Goal: Browse casually: Explore the website without a specific task or goal

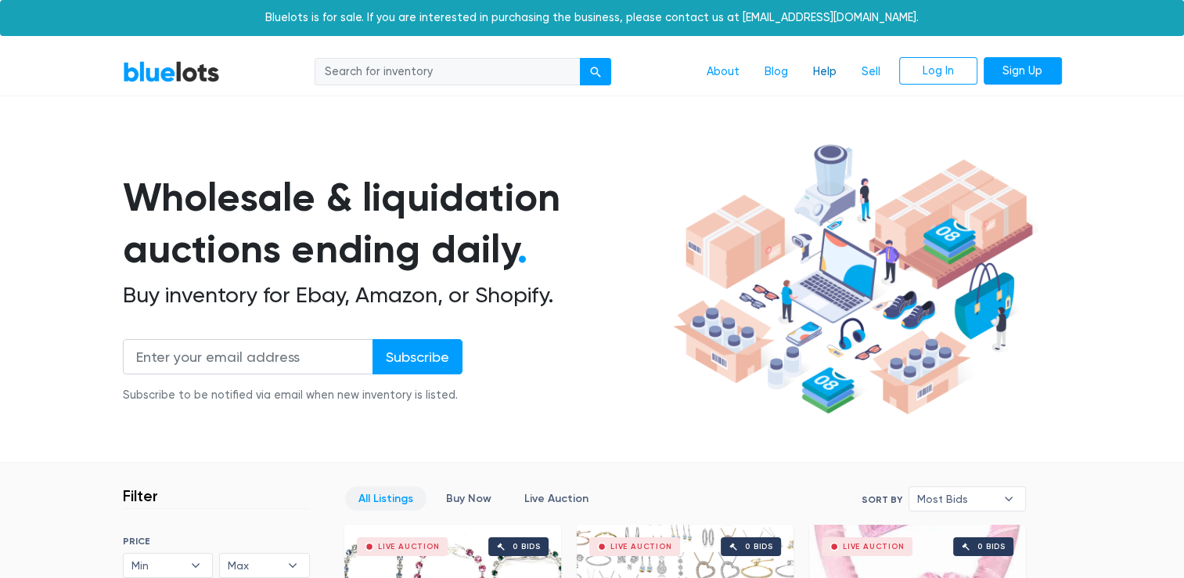
click at [835, 70] on link "Help" at bounding box center [825, 72] width 49 height 30
click at [565, 76] on input "search" at bounding box center [448, 72] width 266 height 28
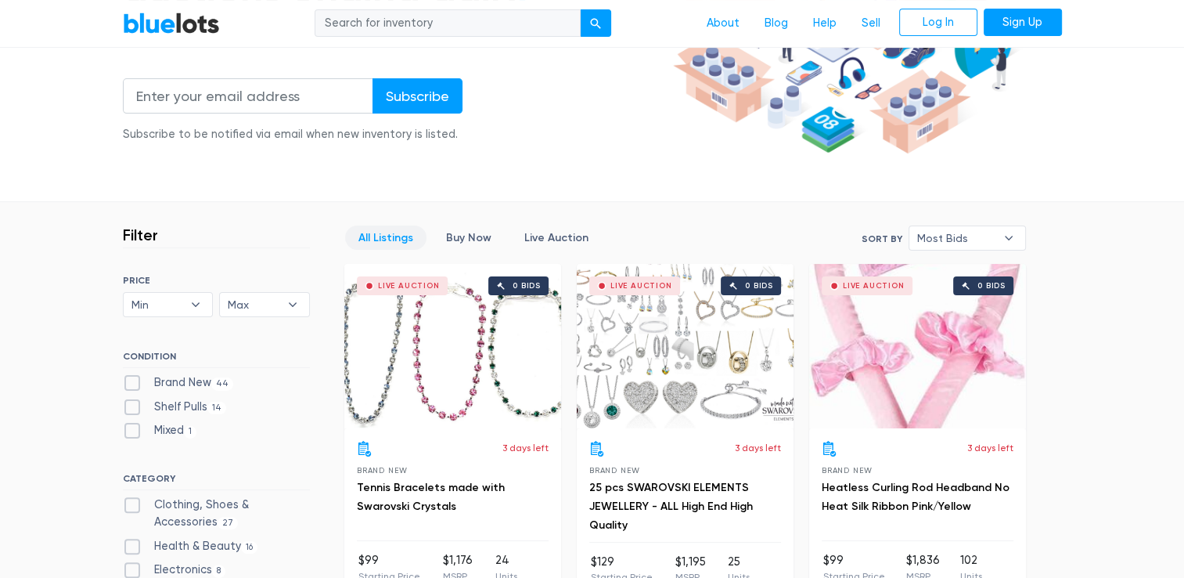
scroll to position [521, 0]
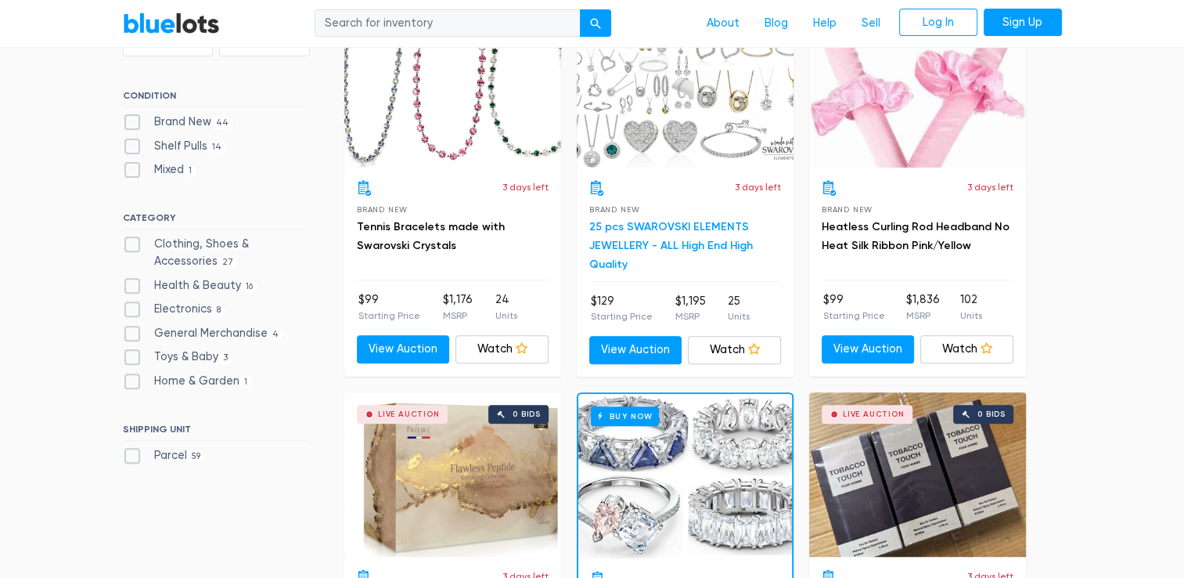
click at [671, 238] on link "25 pcs SWAROVSKI ELEMENTS JEWELLERY - ALL High End High Quality" at bounding box center [671, 245] width 164 height 51
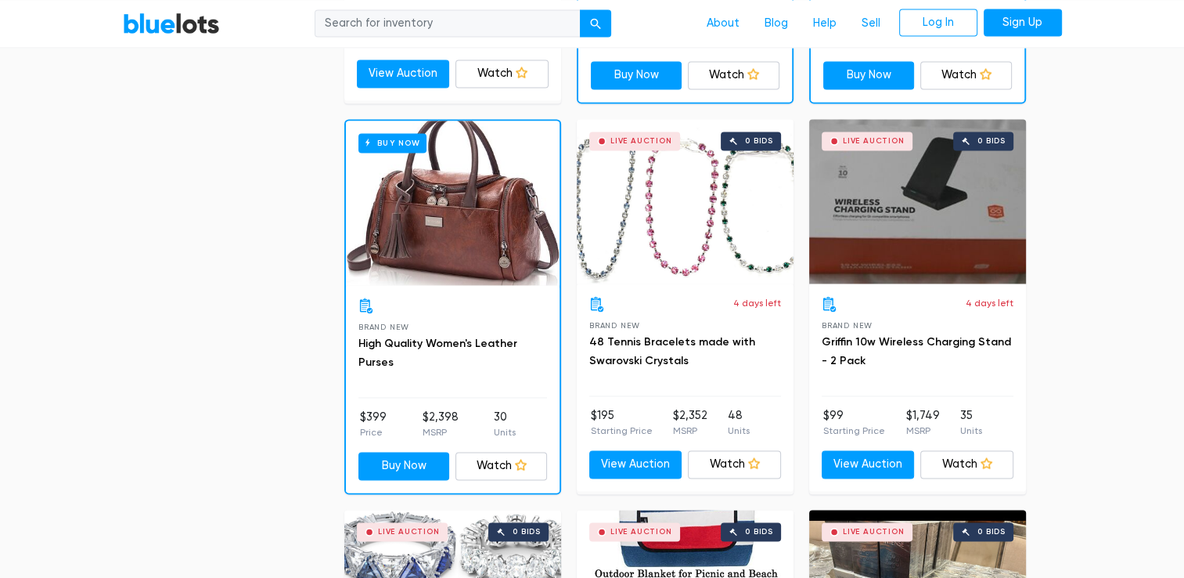
scroll to position [2375, 0]
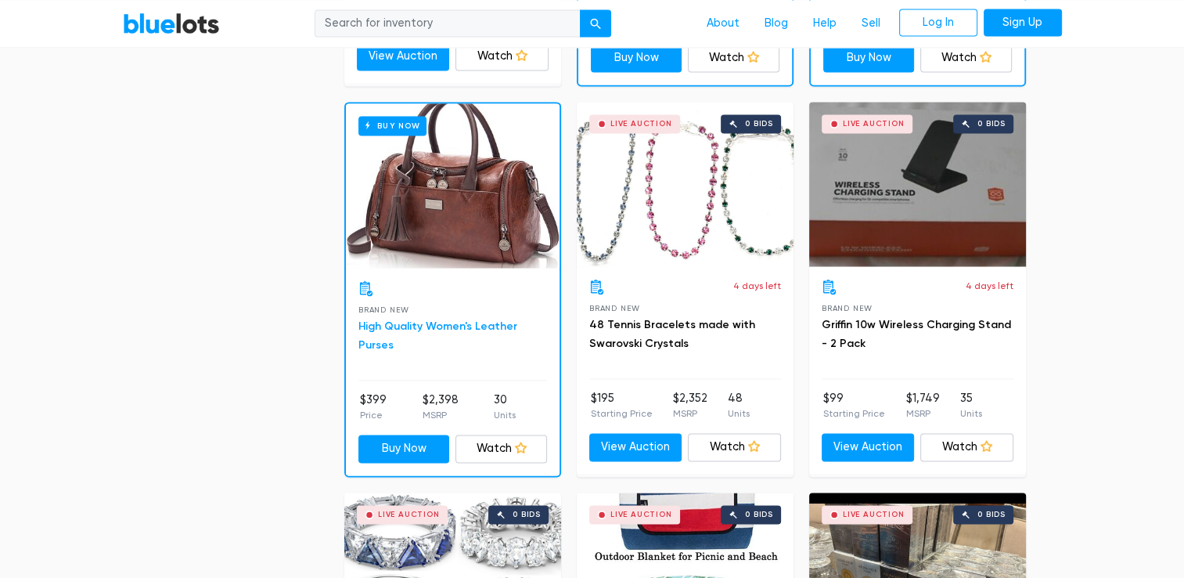
click at [409, 319] on link "High Quality Women's Leather Purses" at bounding box center [437, 335] width 159 height 32
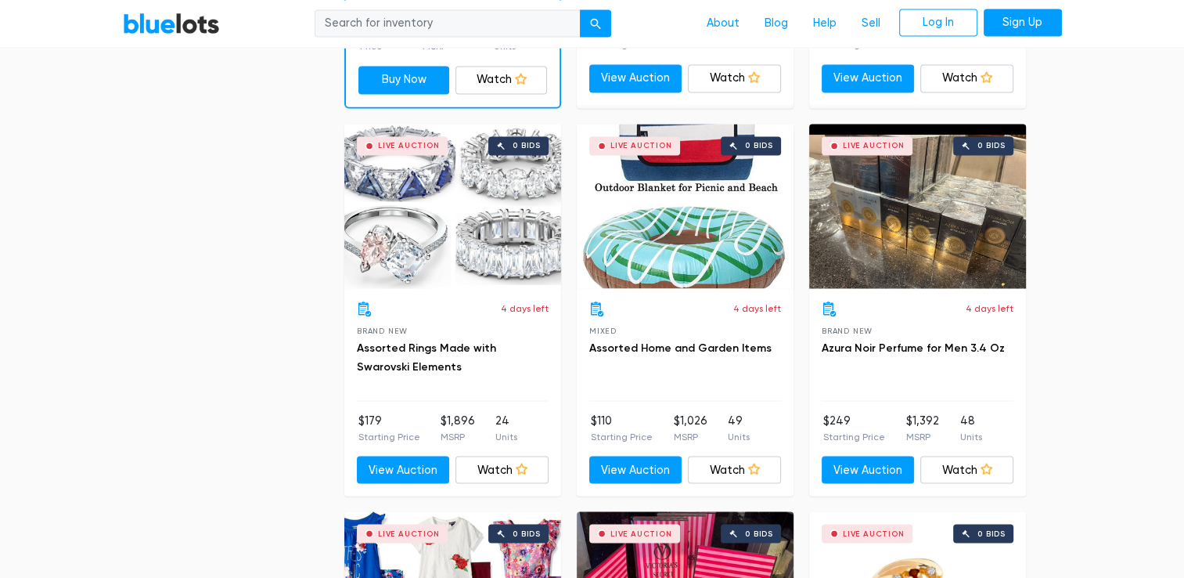
scroll to position [2761, 0]
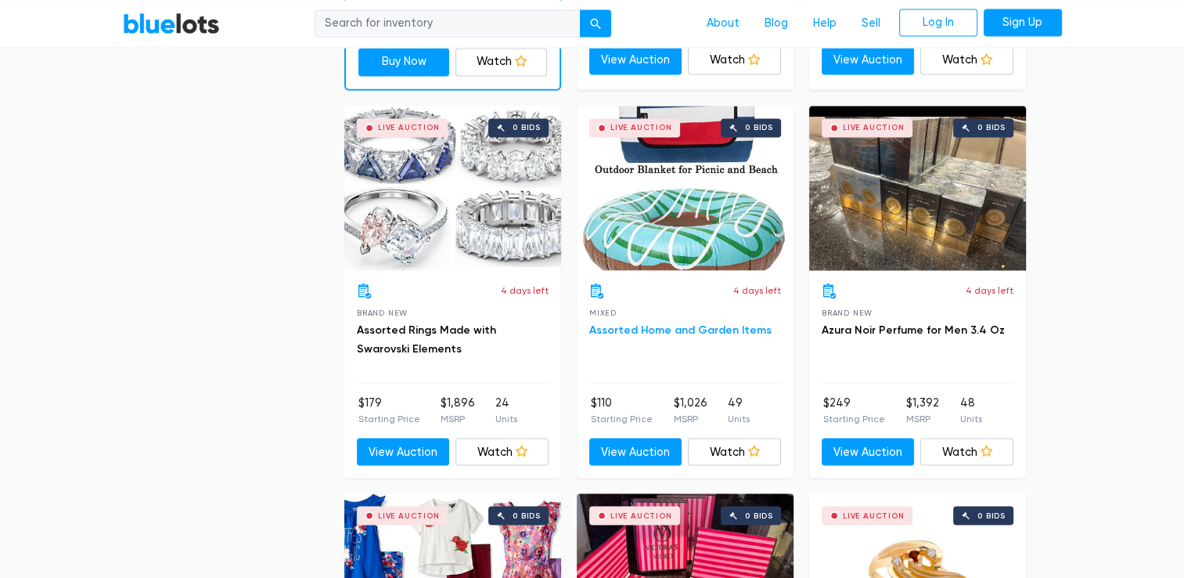
click at [672, 326] on link "Assorted Home and Garden Items" at bounding box center [680, 328] width 182 height 13
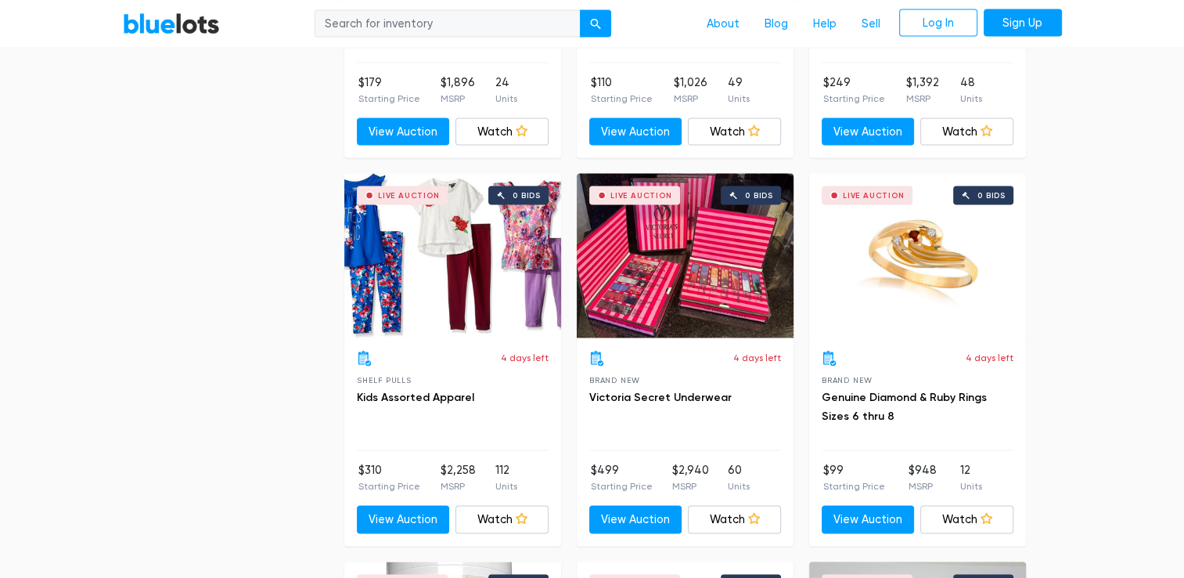
scroll to position [3022, 0]
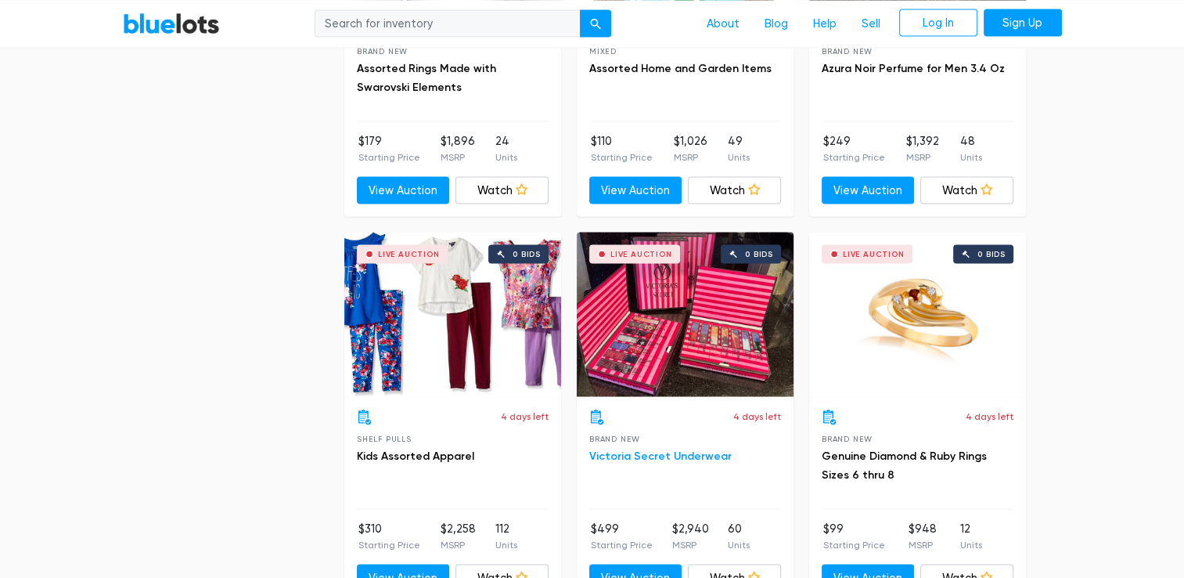
click at [618, 453] on link "Victoria Secret Underwear" at bounding box center [660, 455] width 142 height 13
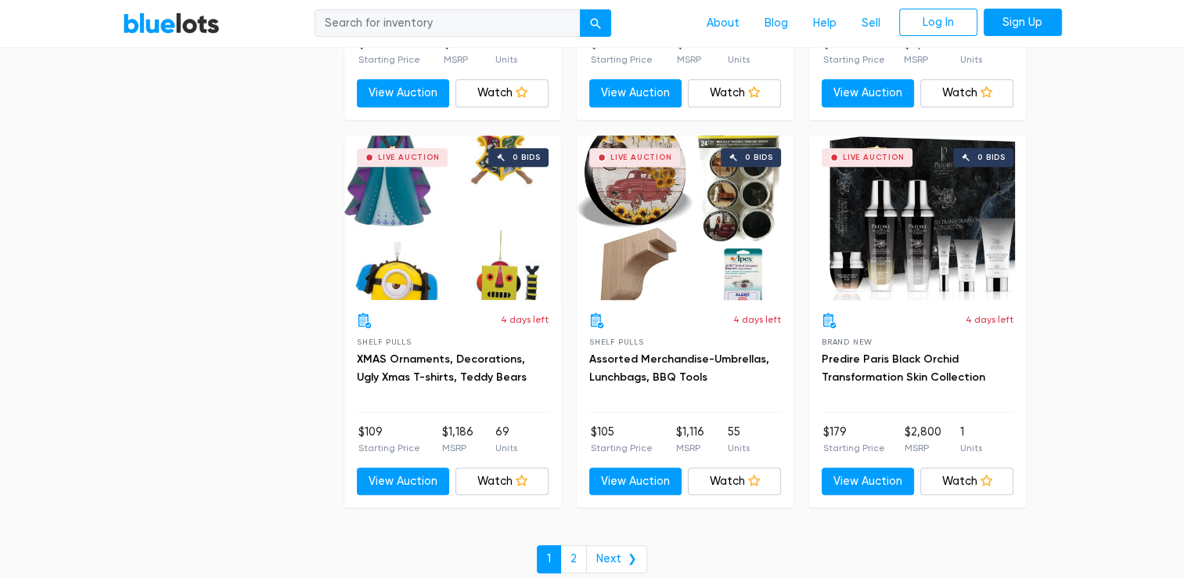
scroll to position [6675, 0]
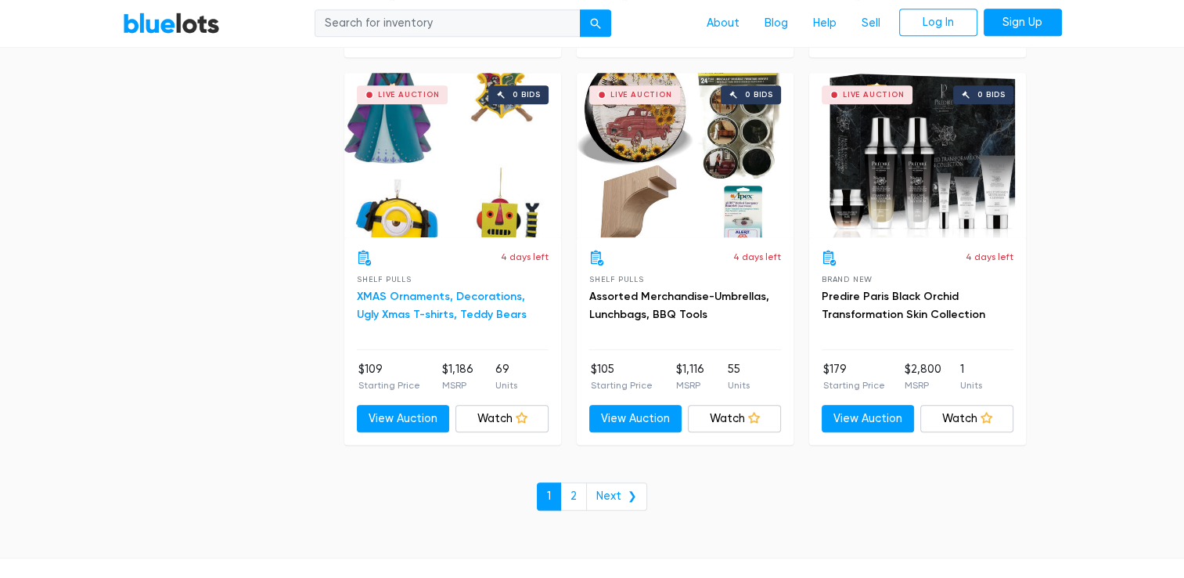
click at [434, 290] on link "XMAS Ornaments, Decorations, Ugly Xmas T-shirts, Teddy Bears" at bounding box center [442, 306] width 170 height 32
click at [583, 482] on link "2" at bounding box center [573, 496] width 27 height 28
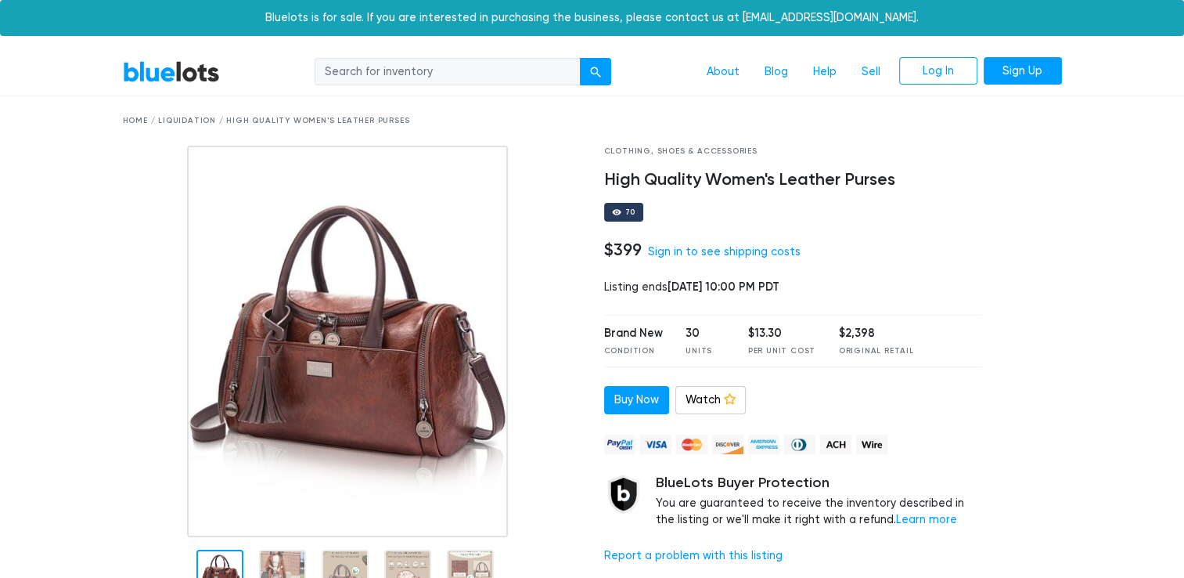
scroll to position [261, 0]
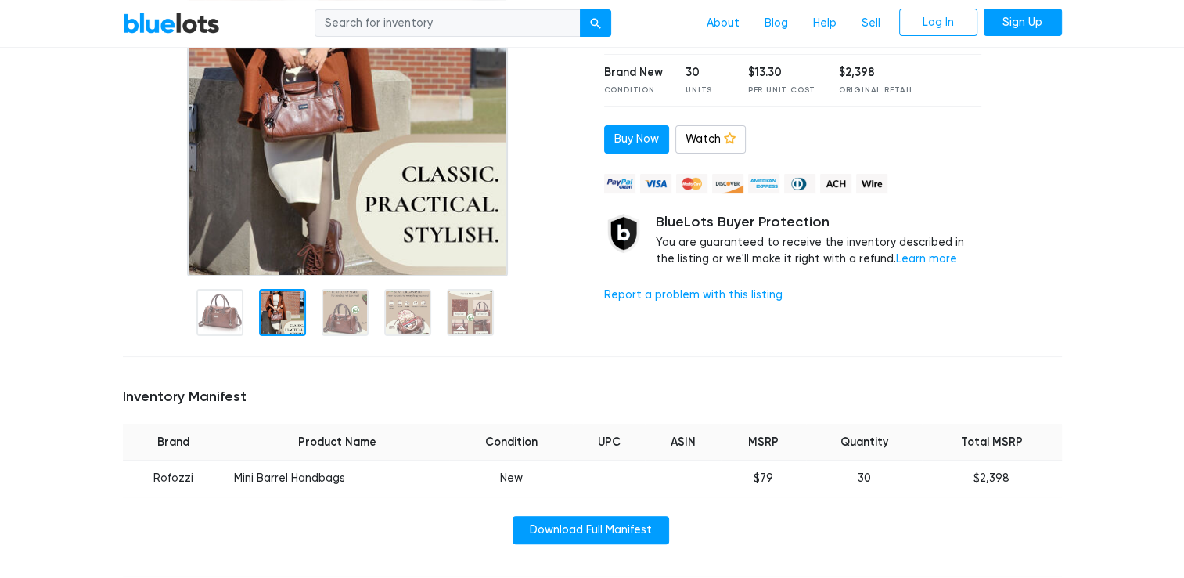
click at [275, 313] on div at bounding box center [282, 312] width 47 height 47
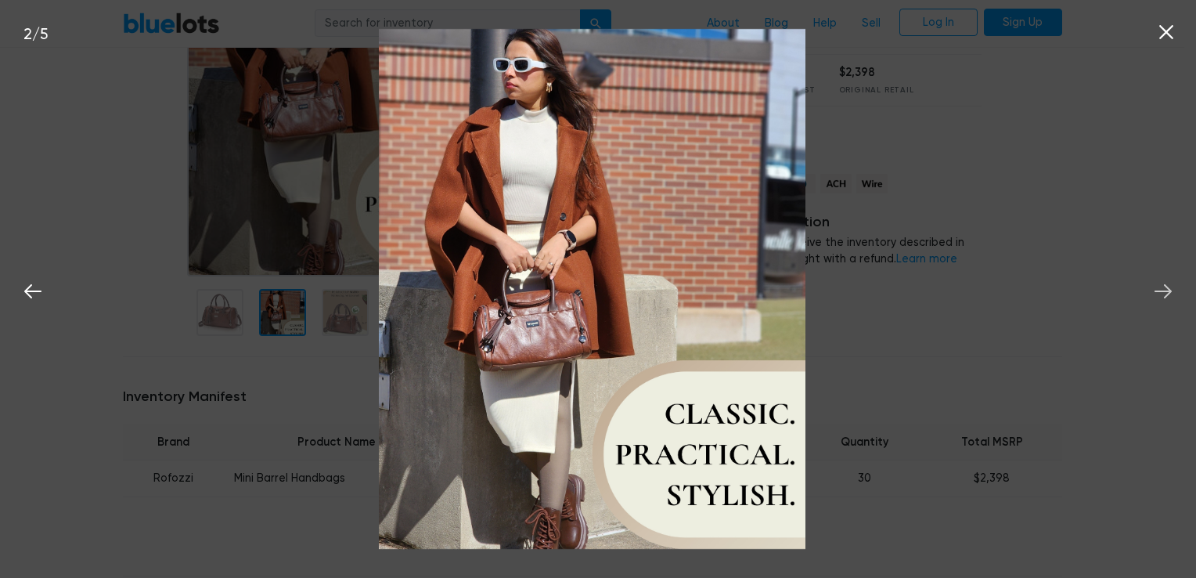
click at [1161, 290] on icon at bounding box center [1162, 290] width 23 height 23
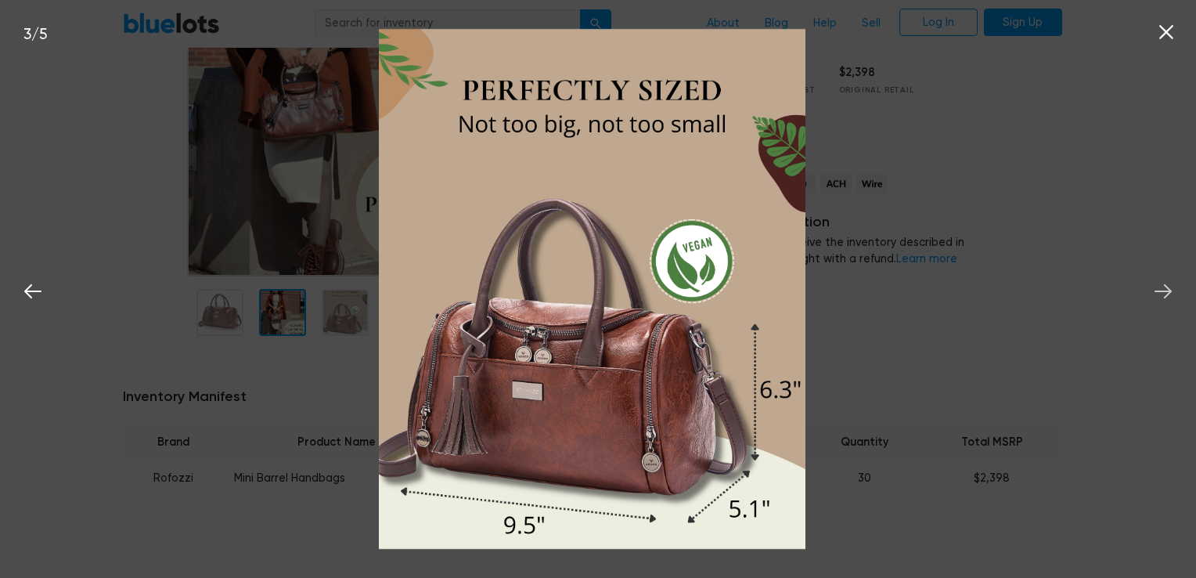
click at [1161, 290] on icon at bounding box center [1162, 290] width 23 height 23
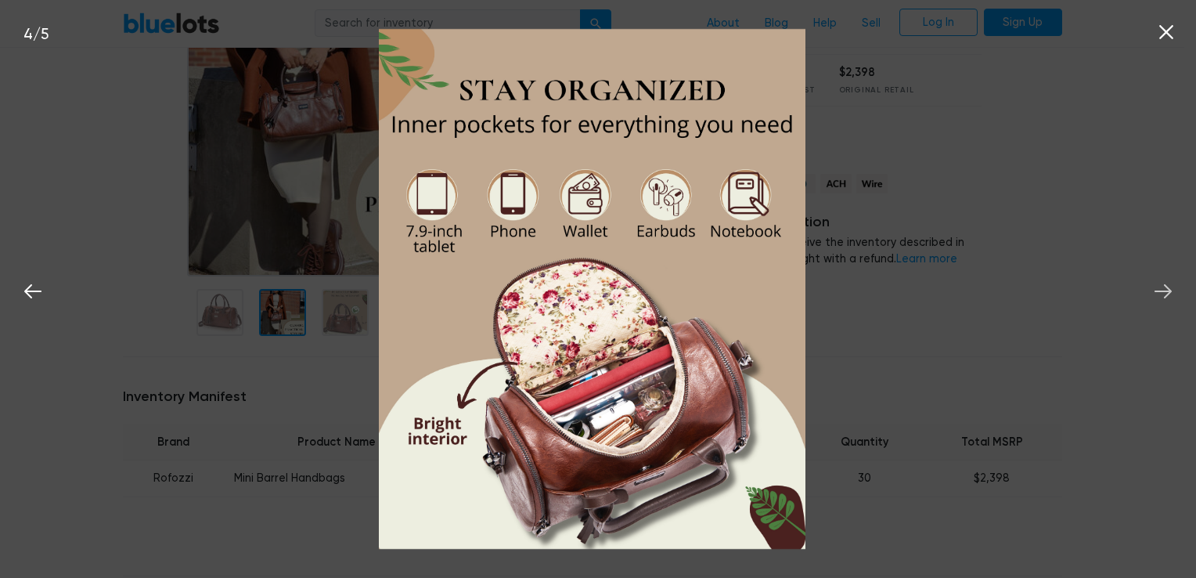
click at [1161, 290] on icon at bounding box center [1162, 290] width 23 height 23
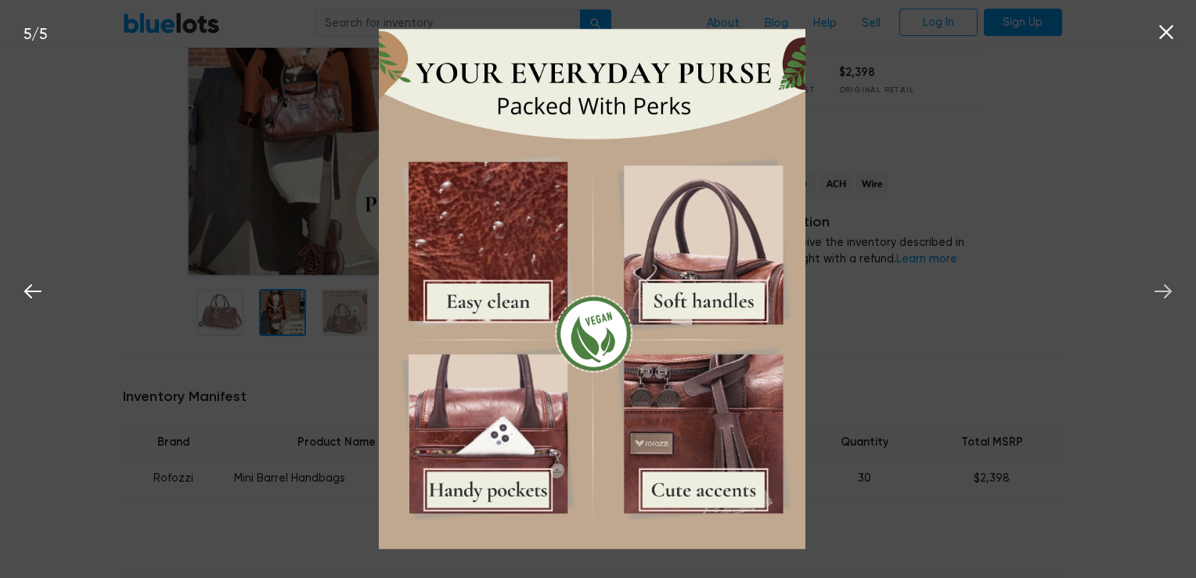
click at [1161, 290] on icon at bounding box center [1162, 290] width 23 height 23
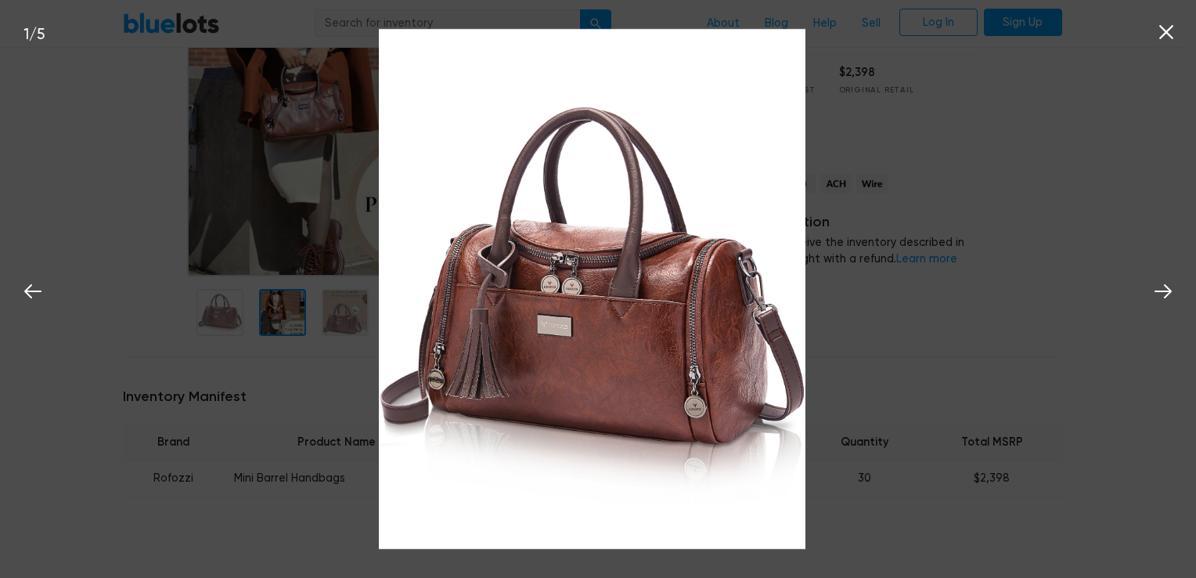
click at [1163, 41] on icon at bounding box center [1165, 31] width 23 height 23
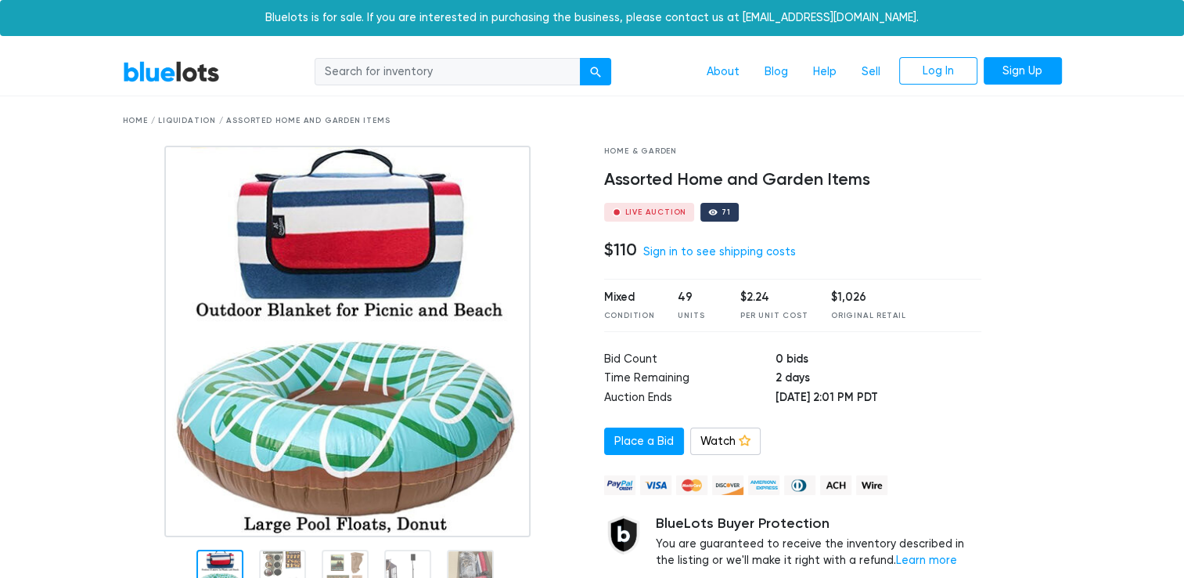
scroll to position [261, 0]
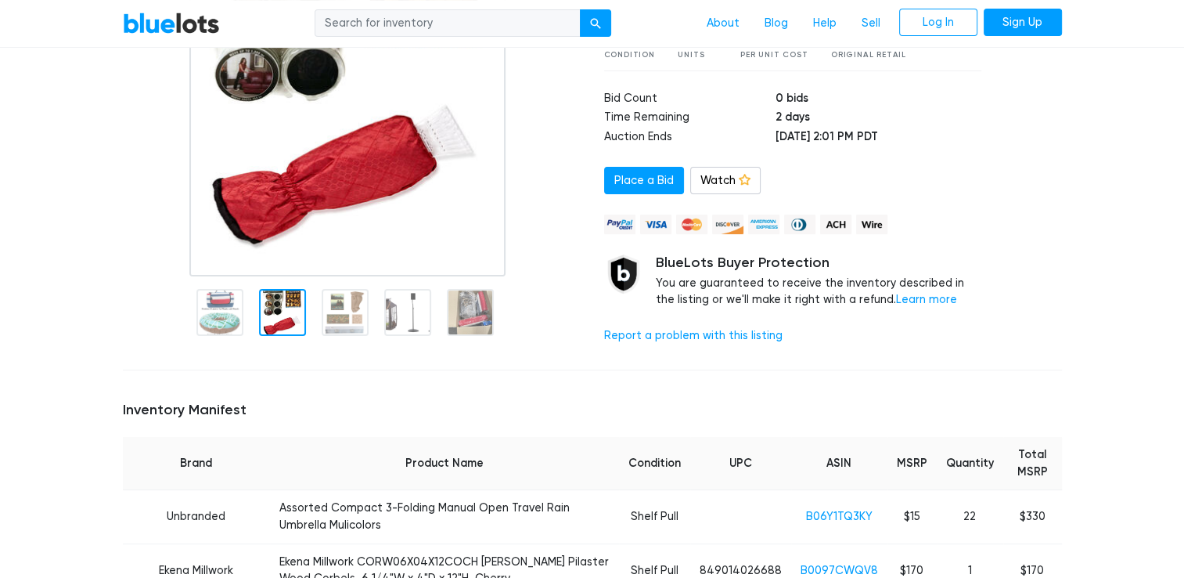
click at [282, 167] on img at bounding box center [347, 80] width 317 height 391
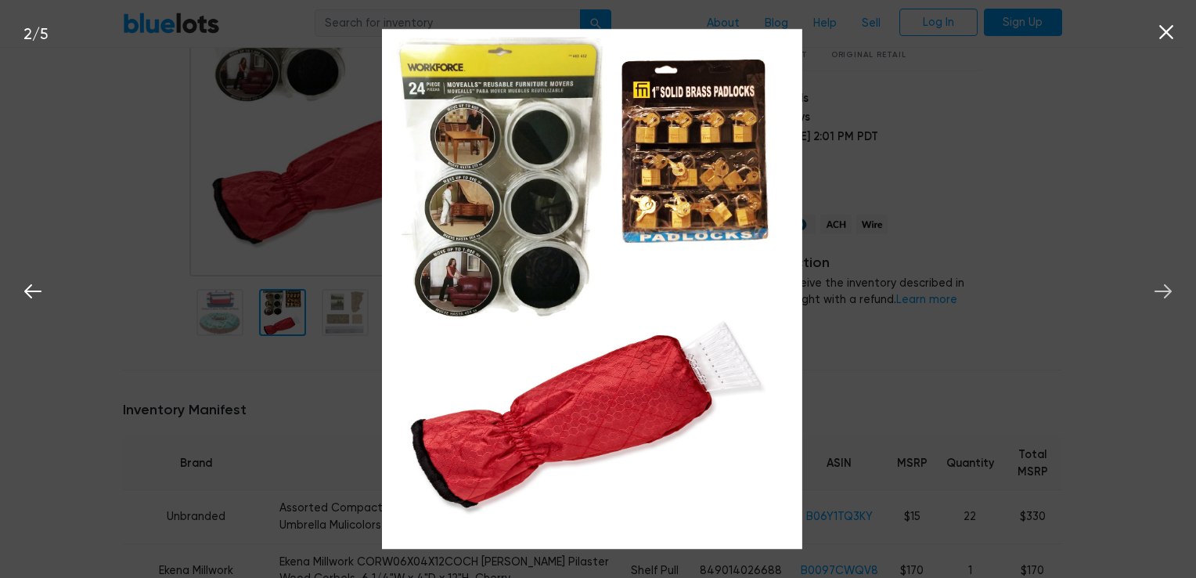
click at [1162, 293] on icon at bounding box center [1162, 290] width 23 height 23
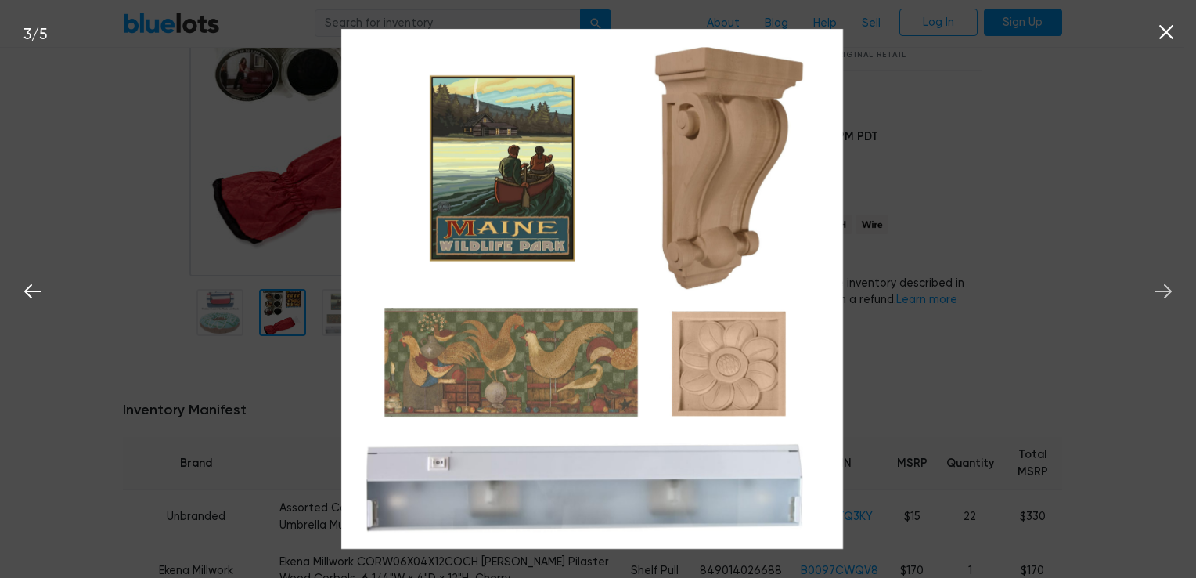
click at [1163, 293] on icon at bounding box center [1162, 290] width 23 height 23
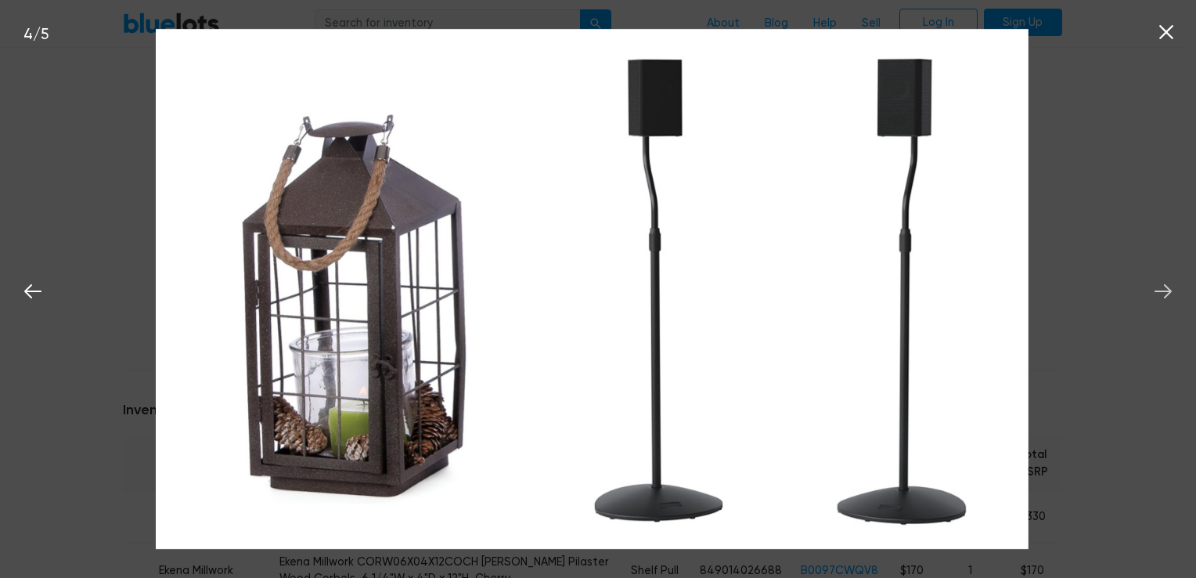
click at [1163, 293] on icon at bounding box center [1162, 290] width 23 height 23
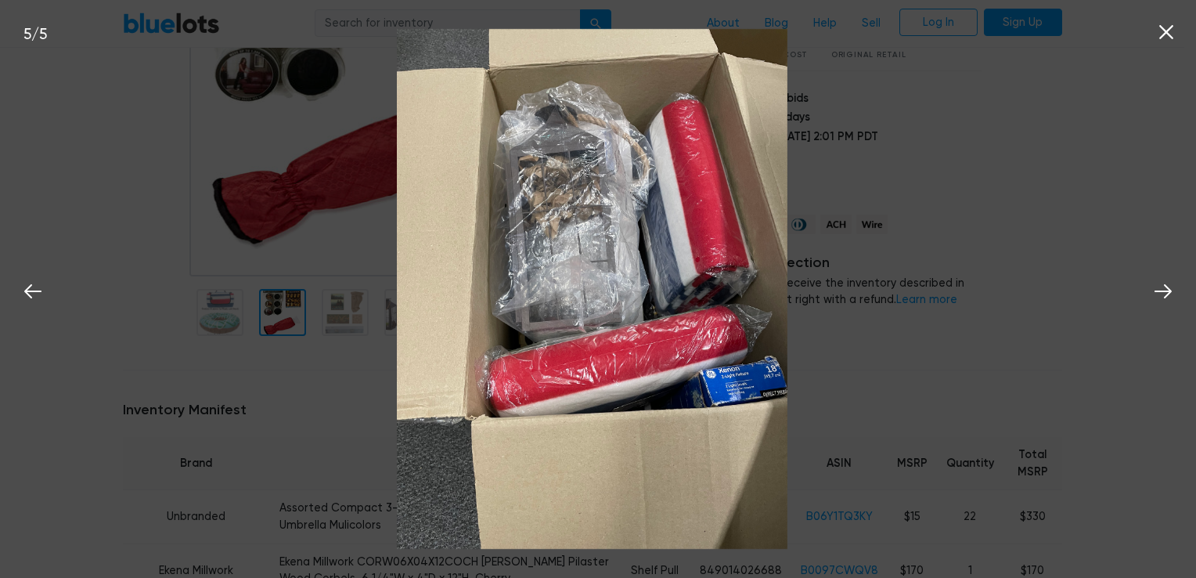
click at [1173, 39] on icon at bounding box center [1165, 31] width 23 height 23
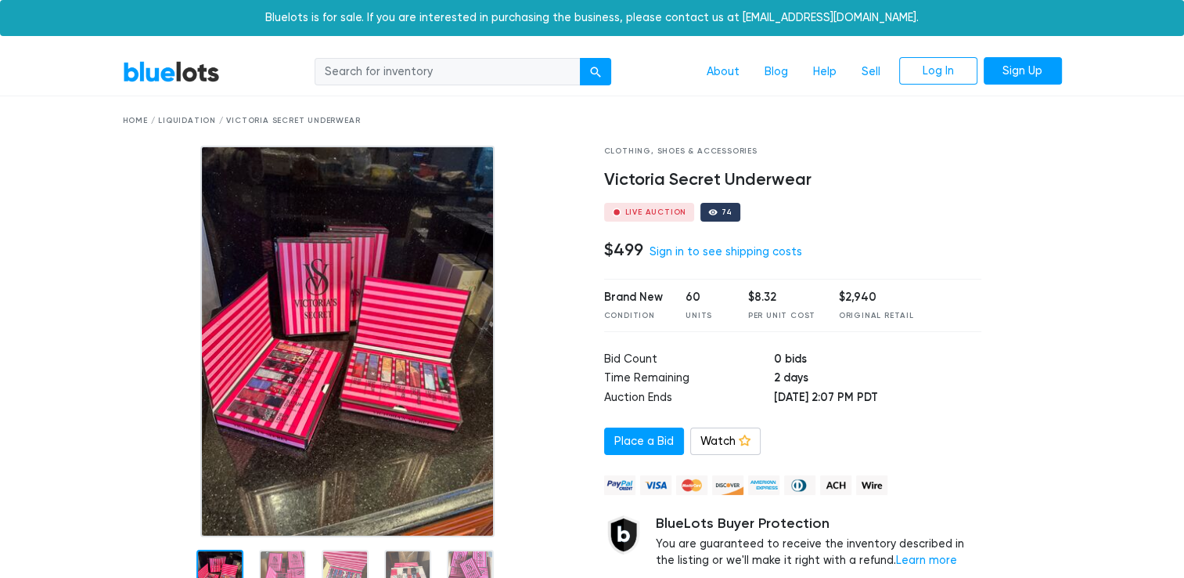
click at [385, 369] on img at bounding box center [347, 341] width 294 height 391
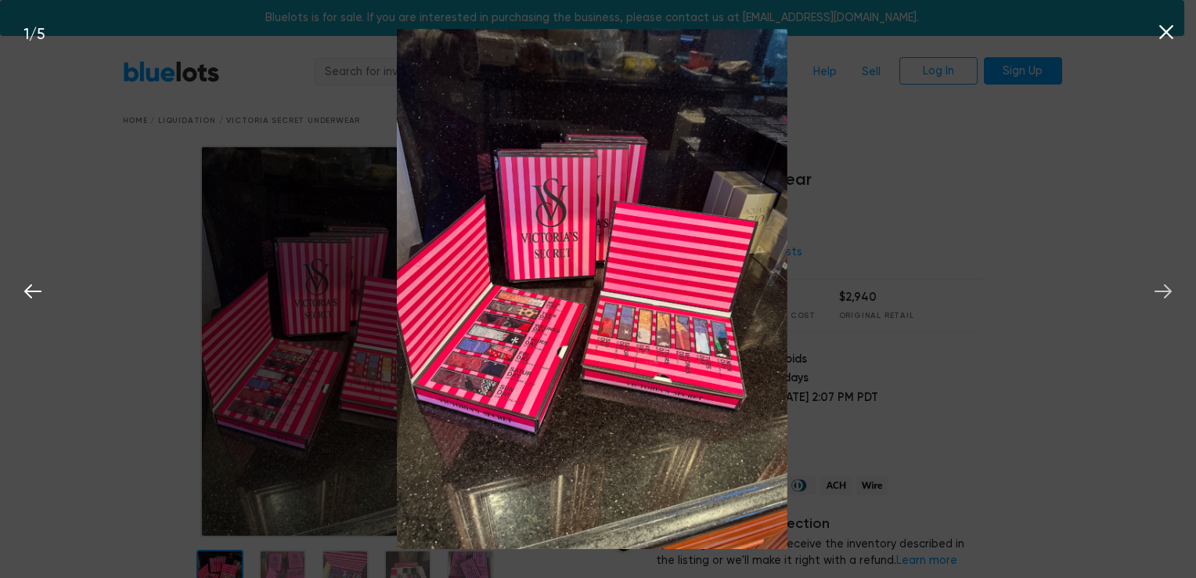
click at [1161, 293] on icon at bounding box center [1162, 290] width 23 height 23
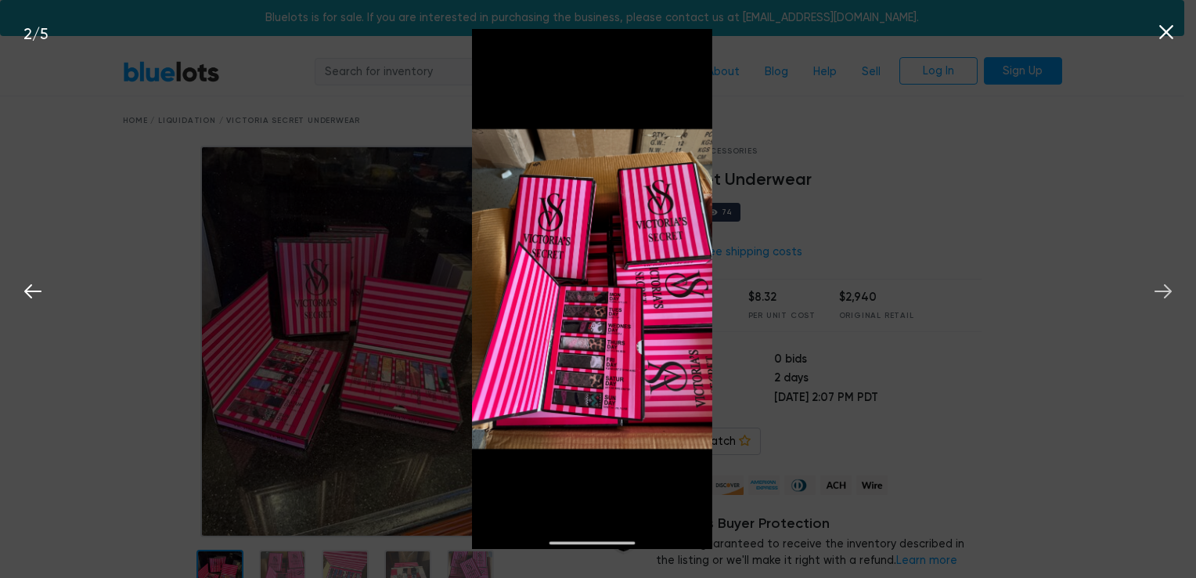
click at [1161, 293] on icon at bounding box center [1162, 290] width 23 height 23
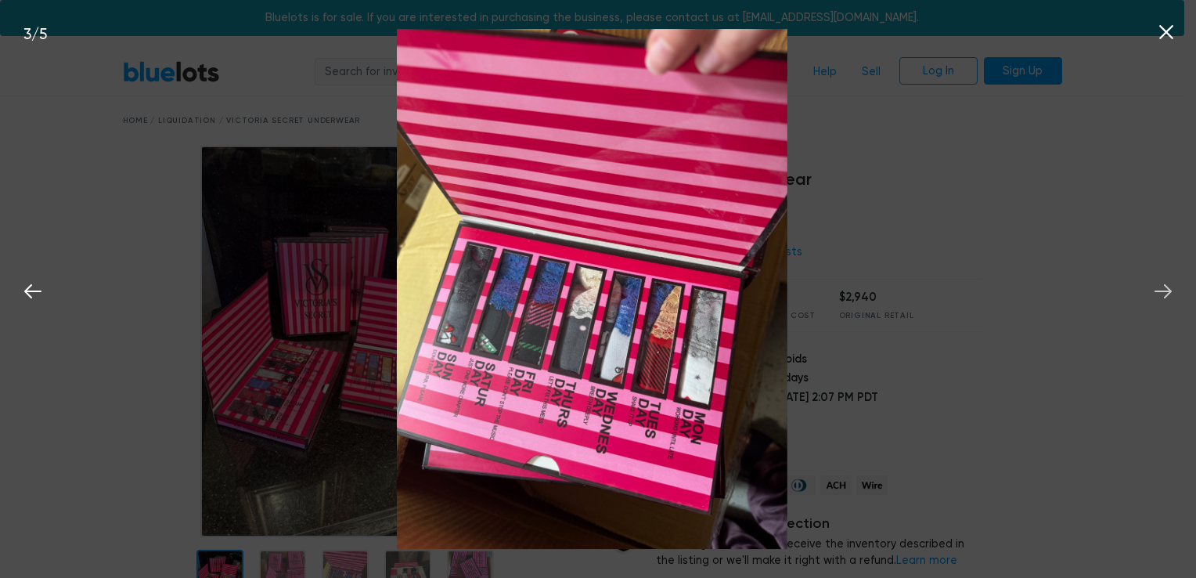
click at [1161, 293] on icon at bounding box center [1162, 290] width 23 height 23
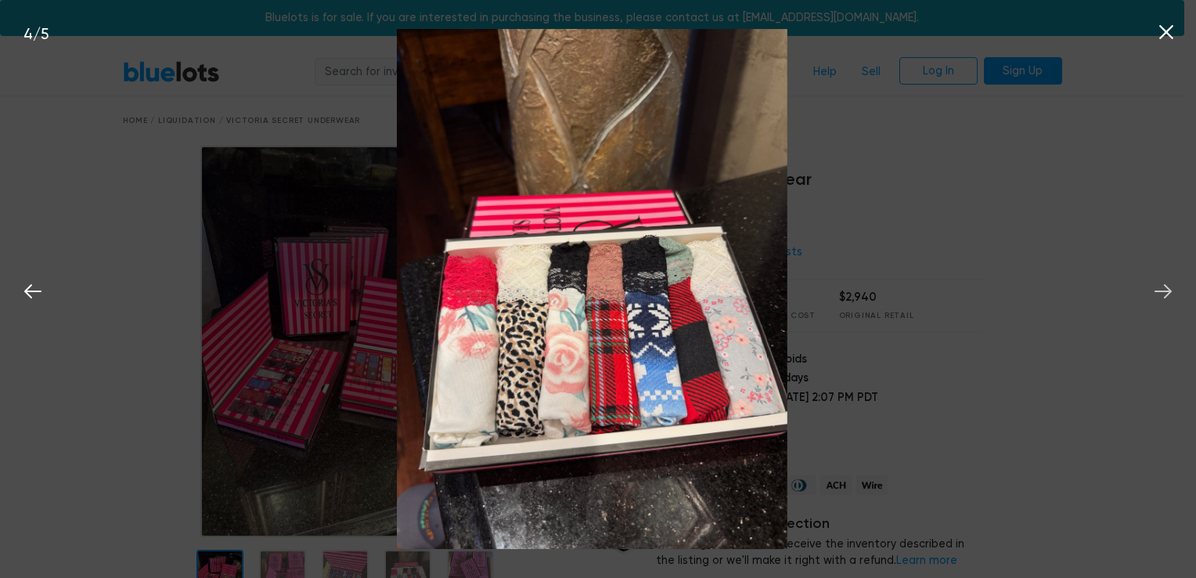
click at [1161, 293] on icon at bounding box center [1162, 290] width 23 height 23
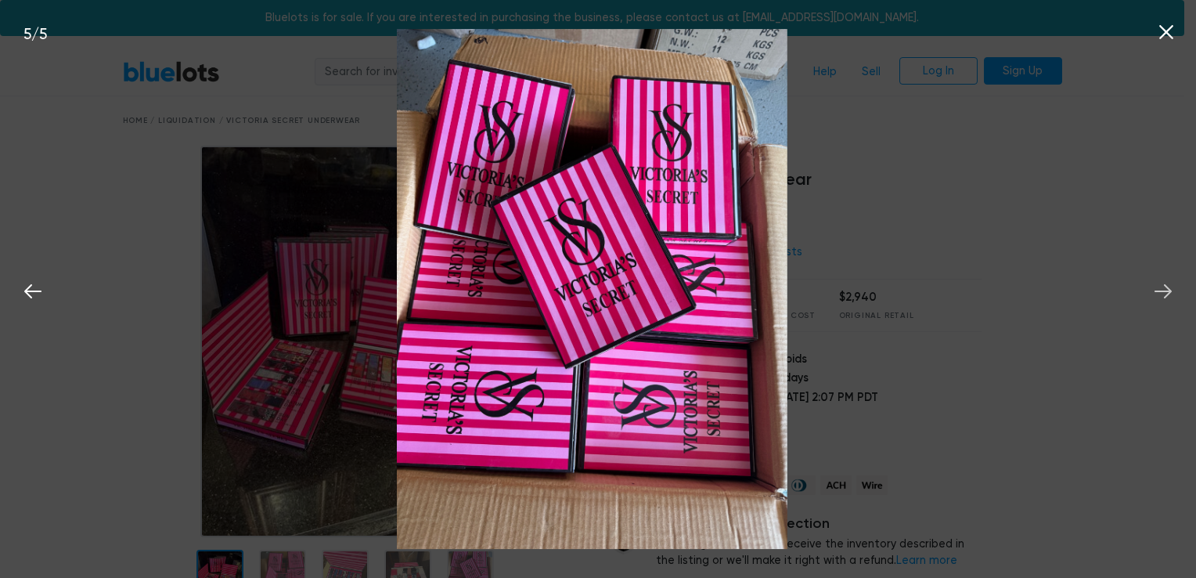
click at [1161, 293] on icon at bounding box center [1162, 290] width 23 height 23
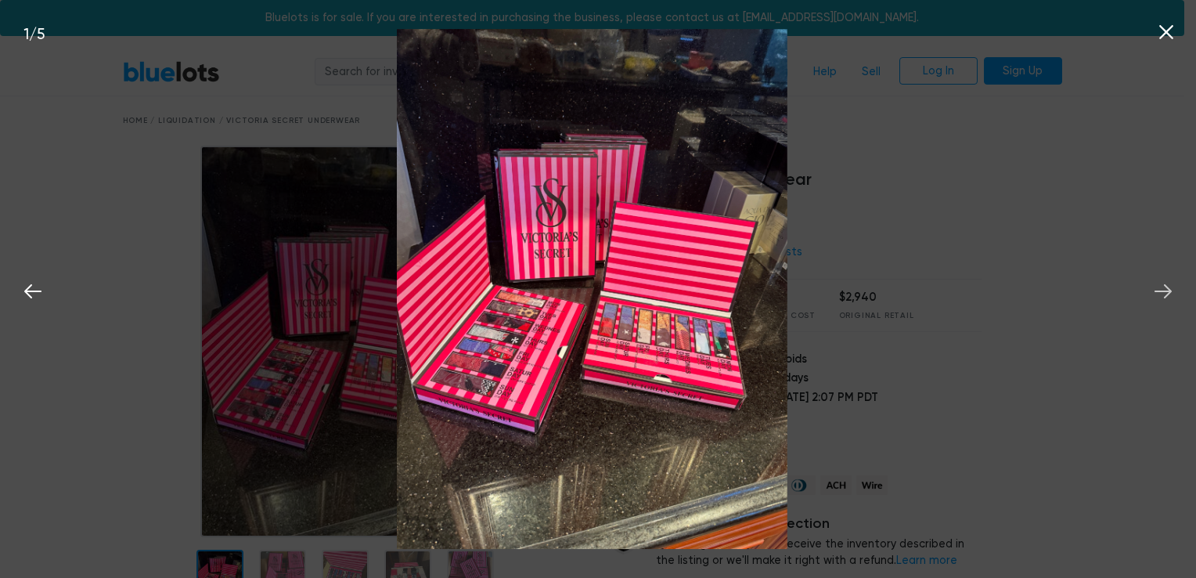
click at [1161, 293] on icon at bounding box center [1162, 290] width 23 height 23
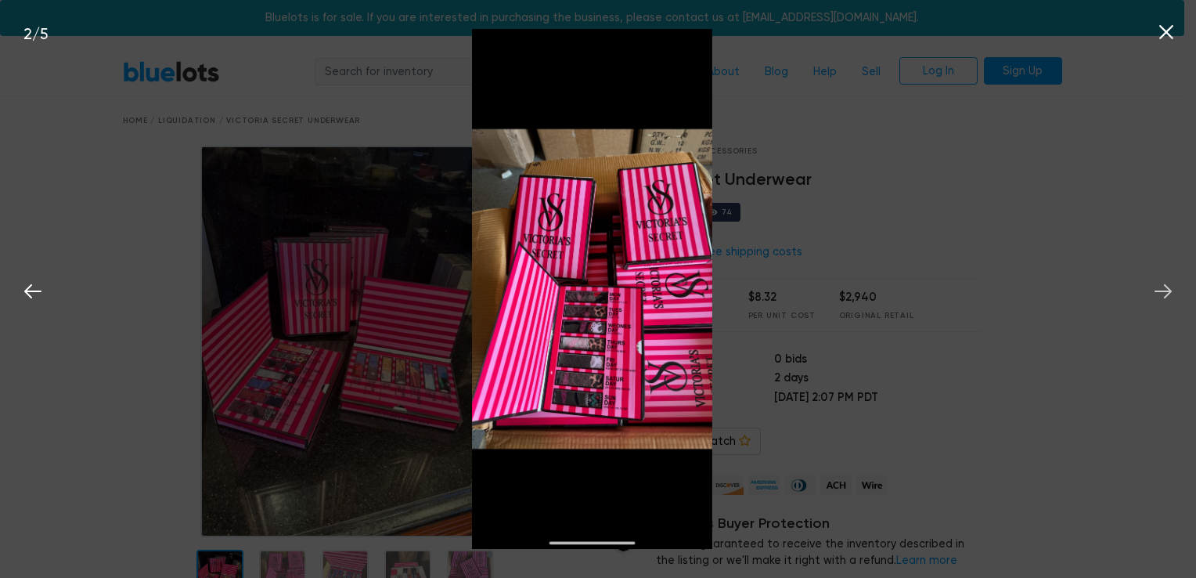
click at [1176, 290] on button at bounding box center [1163, 289] width 34 height 34
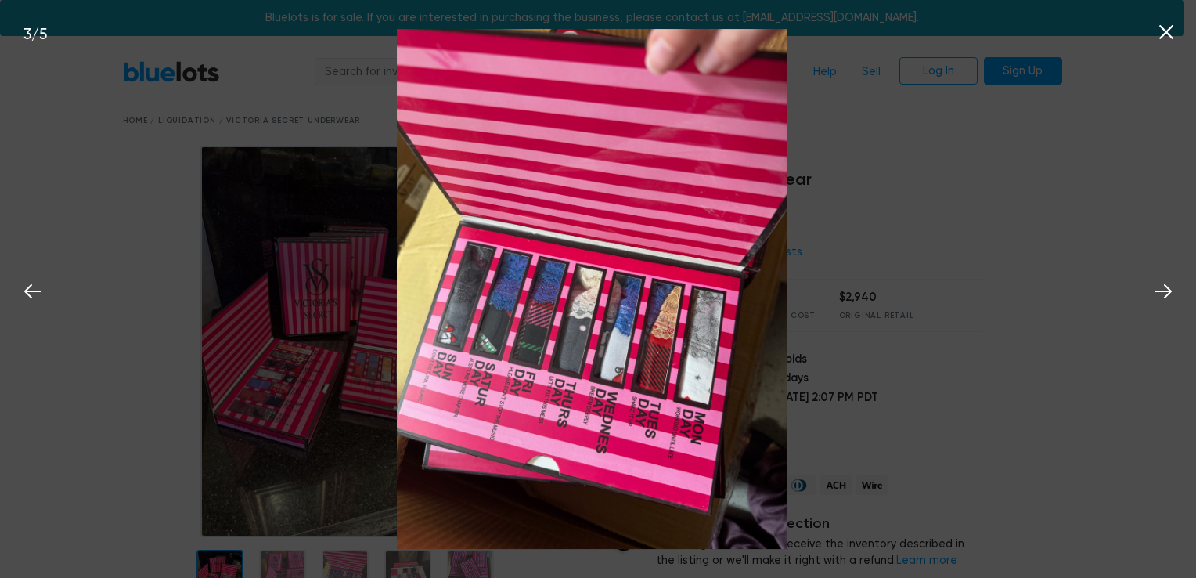
click at [1164, 34] on icon at bounding box center [1166, 32] width 14 height 14
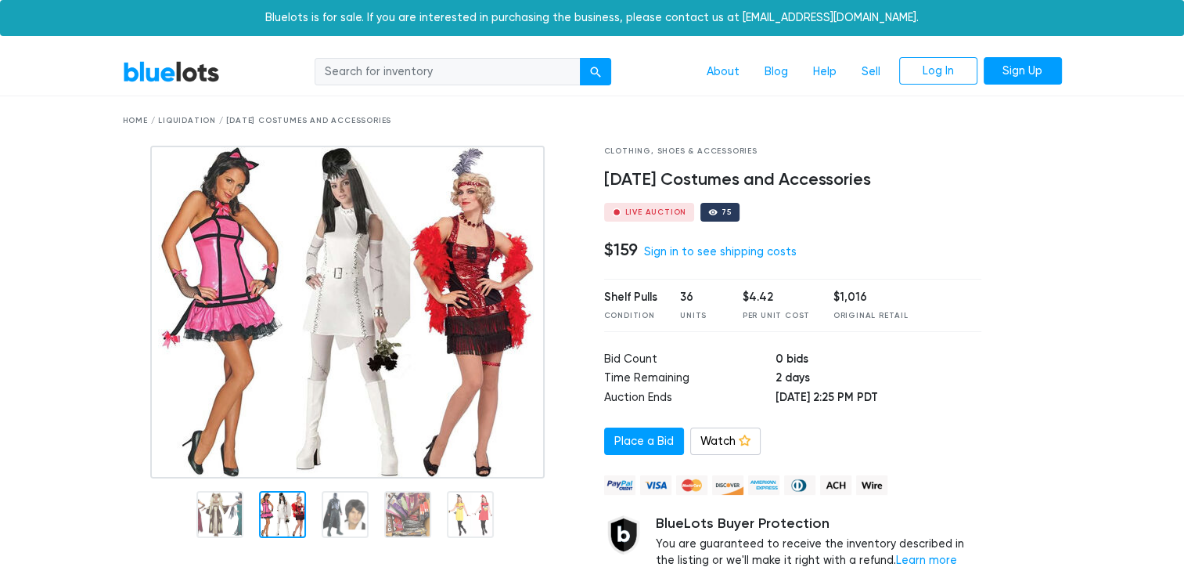
click at [280, 425] on img at bounding box center [347, 312] width 394 height 333
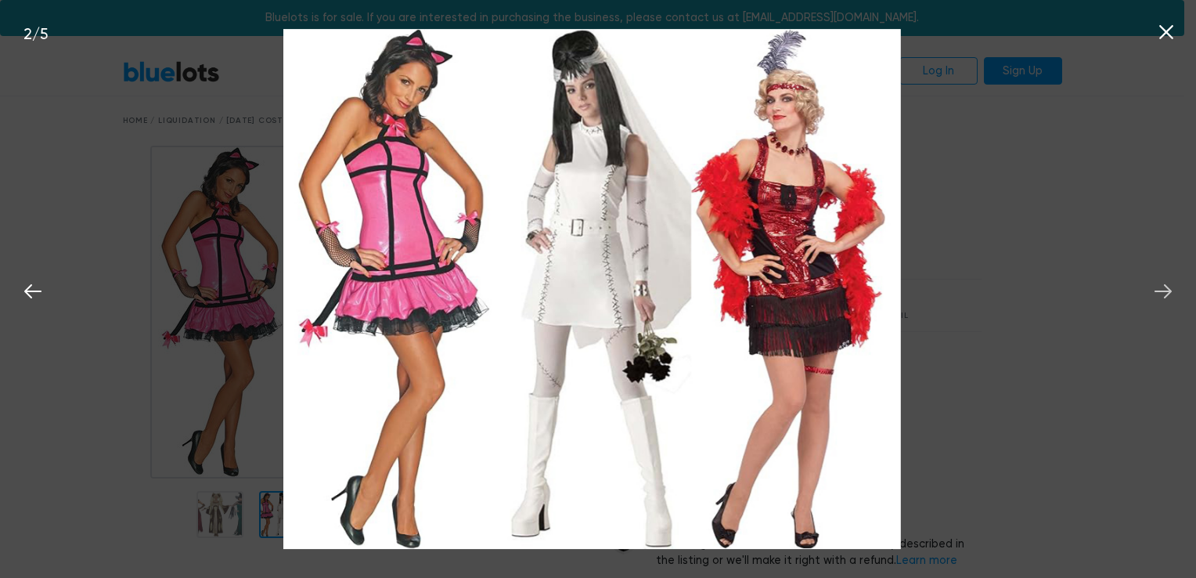
click at [1165, 292] on icon at bounding box center [1162, 291] width 17 height 14
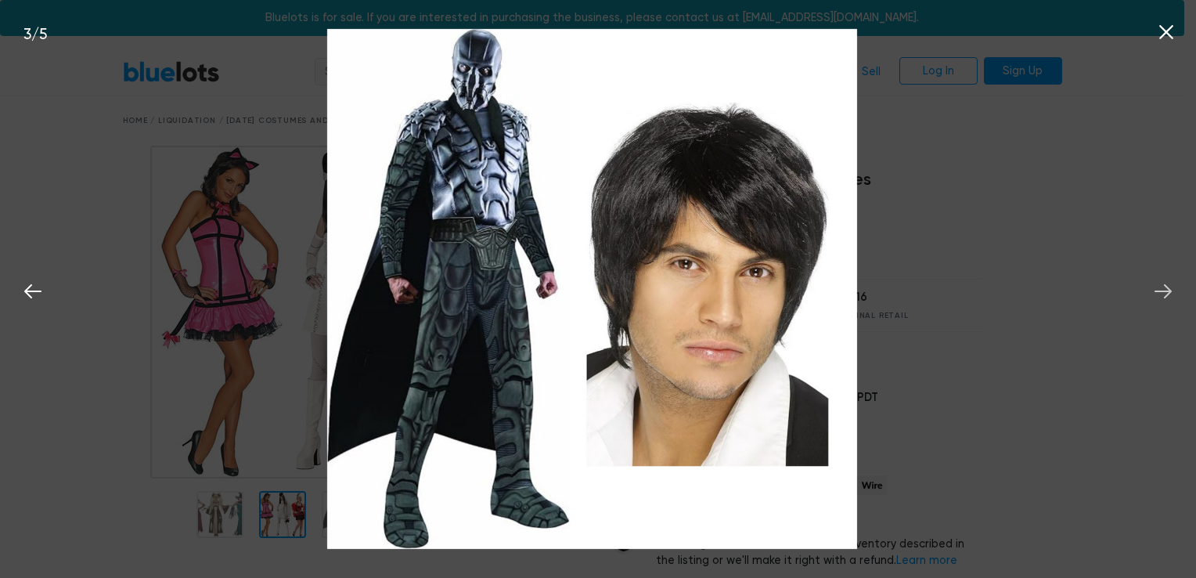
click at [1165, 292] on icon at bounding box center [1162, 291] width 17 height 14
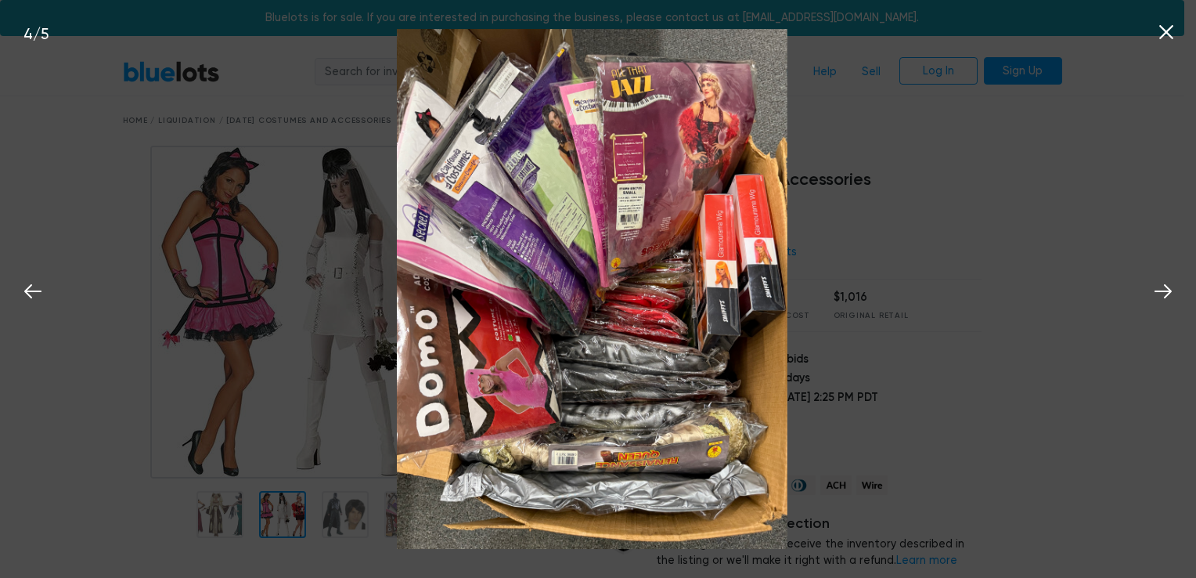
click at [1169, 34] on icon at bounding box center [1165, 31] width 23 height 23
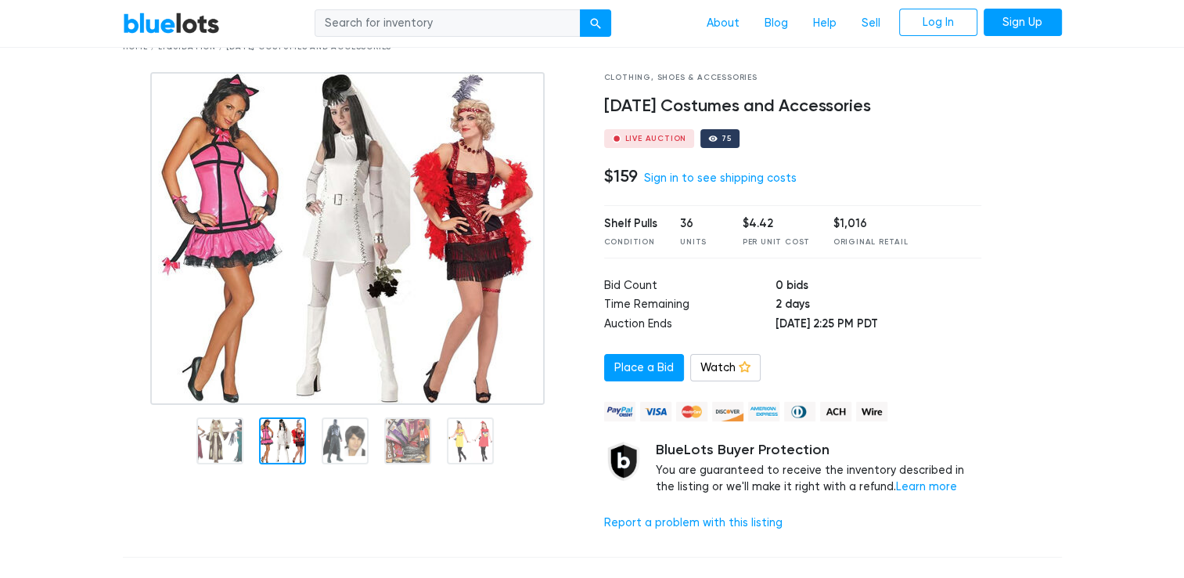
scroll to position [53, 0]
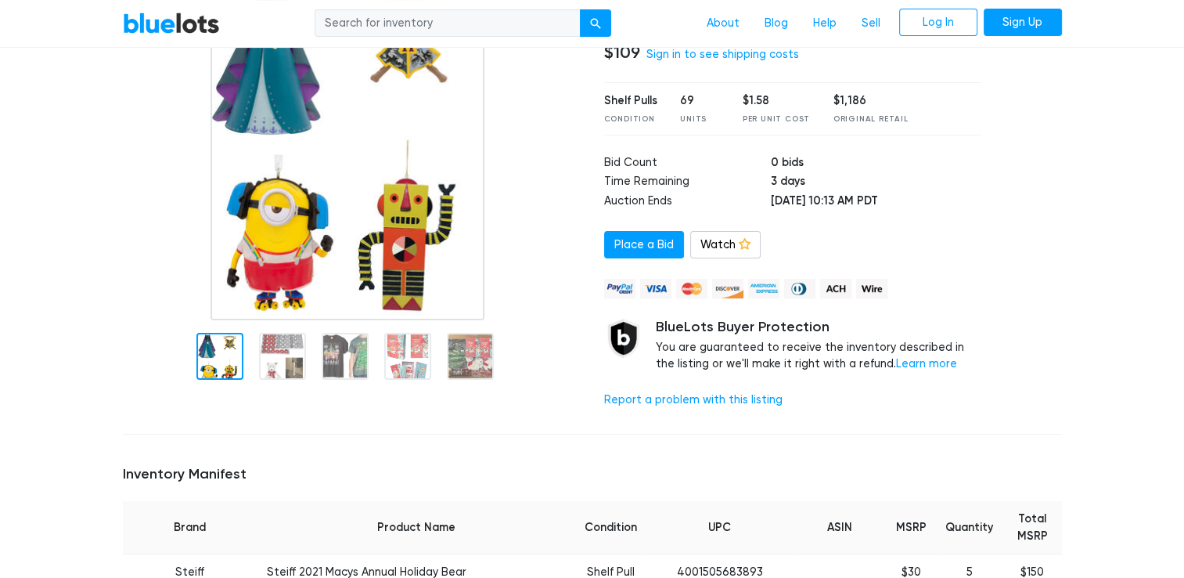
scroll to position [261, 0]
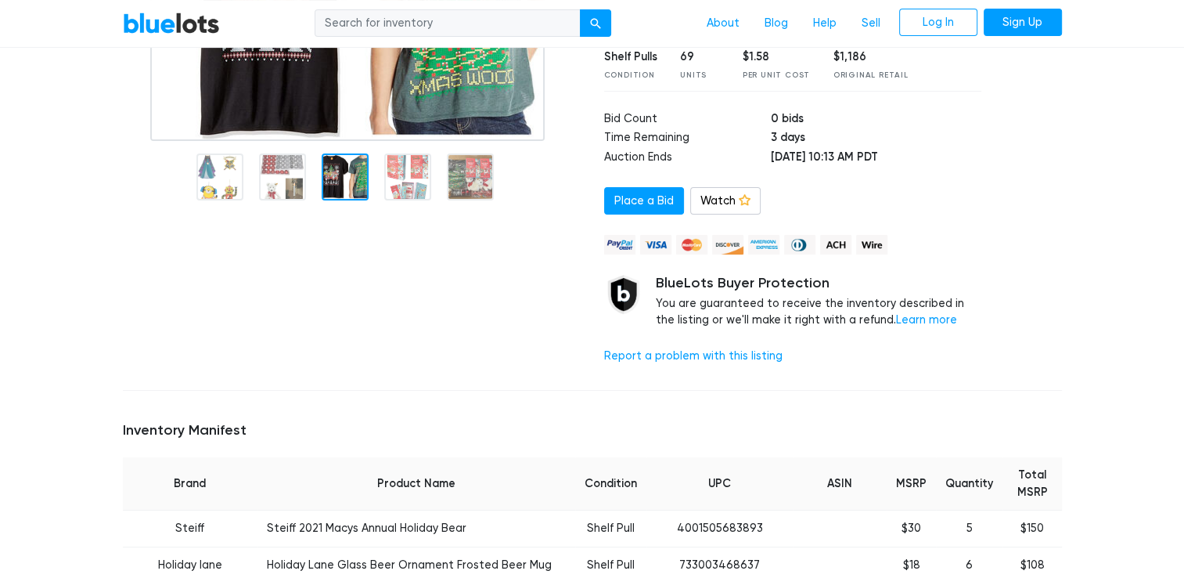
click at [269, 141] on img at bounding box center [347, 13] width 394 height 256
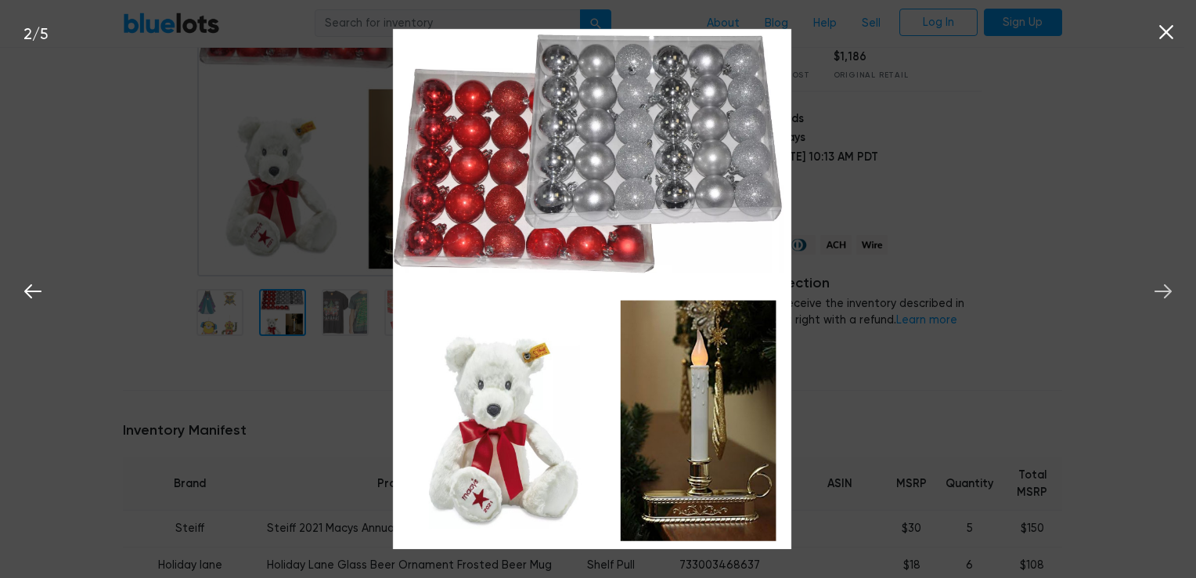
click at [1159, 297] on icon at bounding box center [1162, 290] width 23 height 23
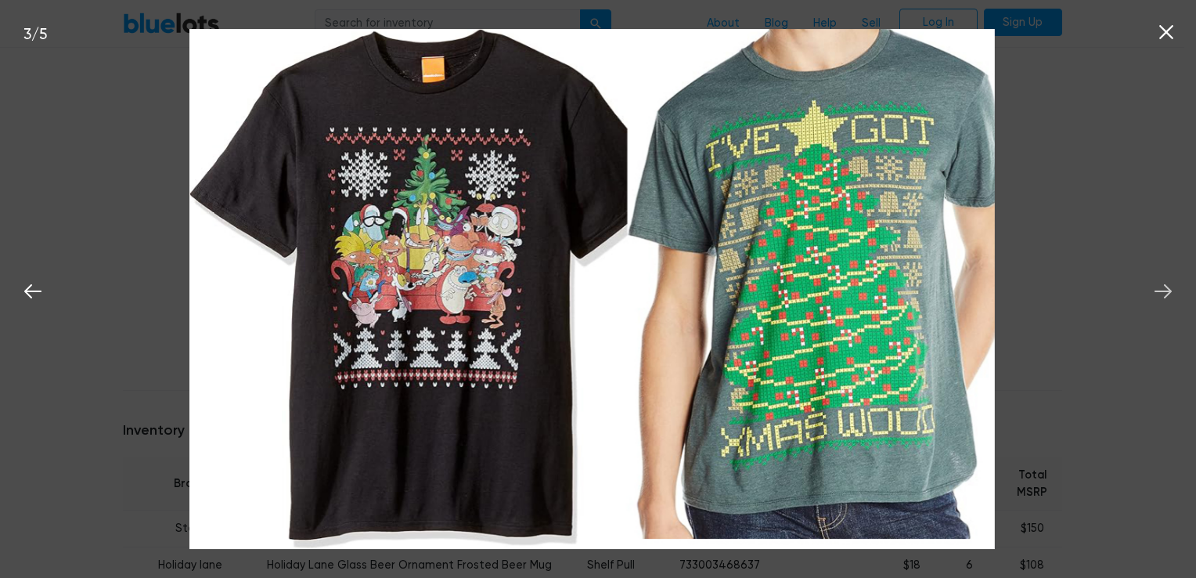
click at [1177, 293] on button at bounding box center [1163, 289] width 34 height 34
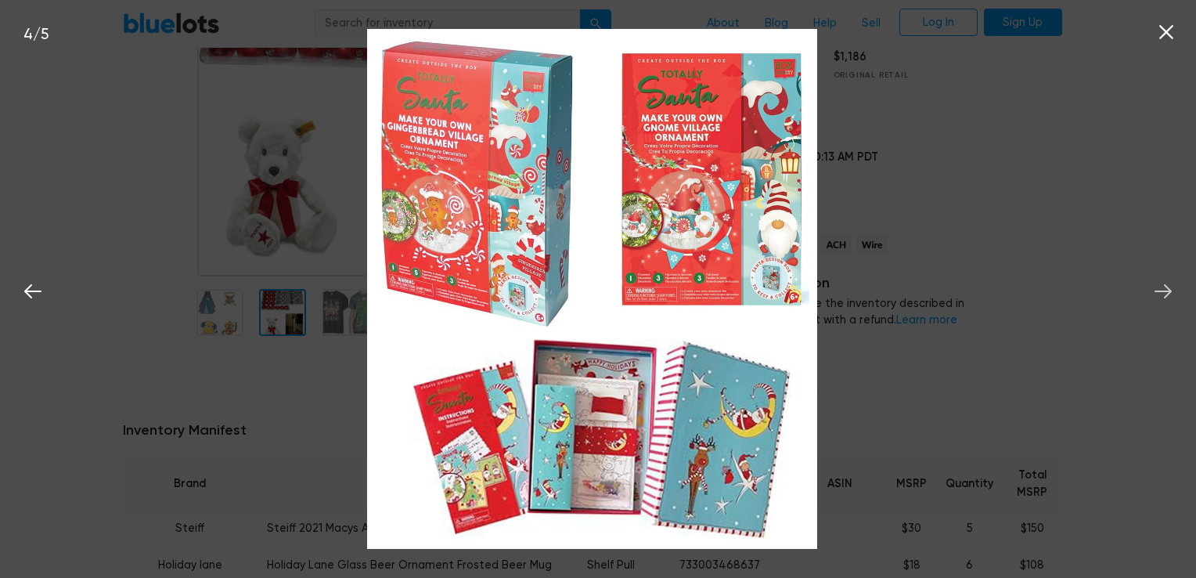
click at [1177, 293] on button at bounding box center [1163, 289] width 34 height 34
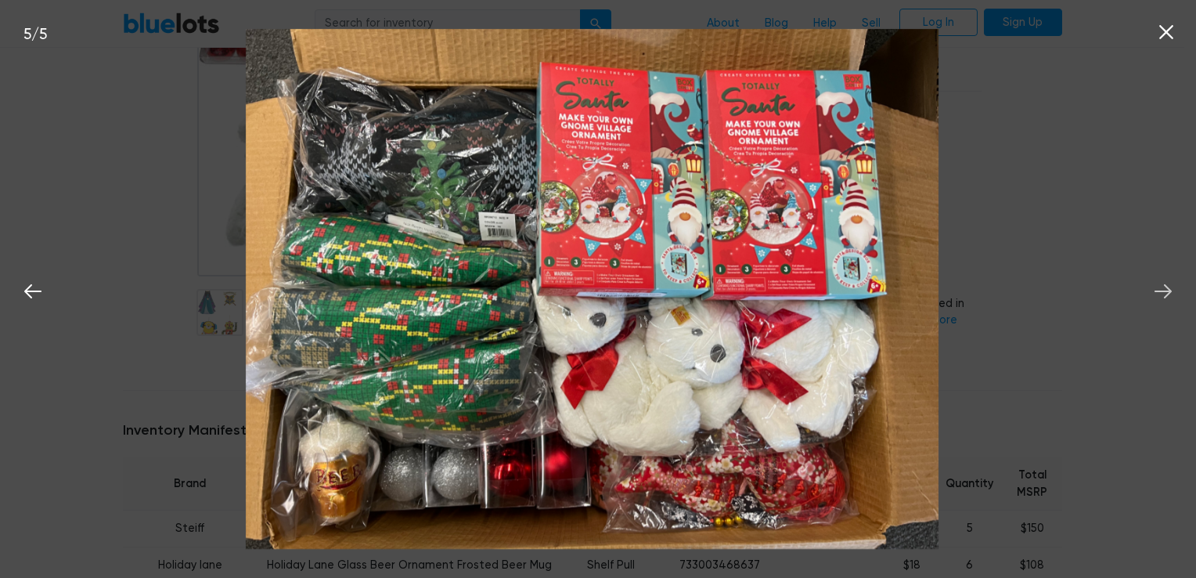
click at [1177, 293] on button at bounding box center [1163, 289] width 34 height 34
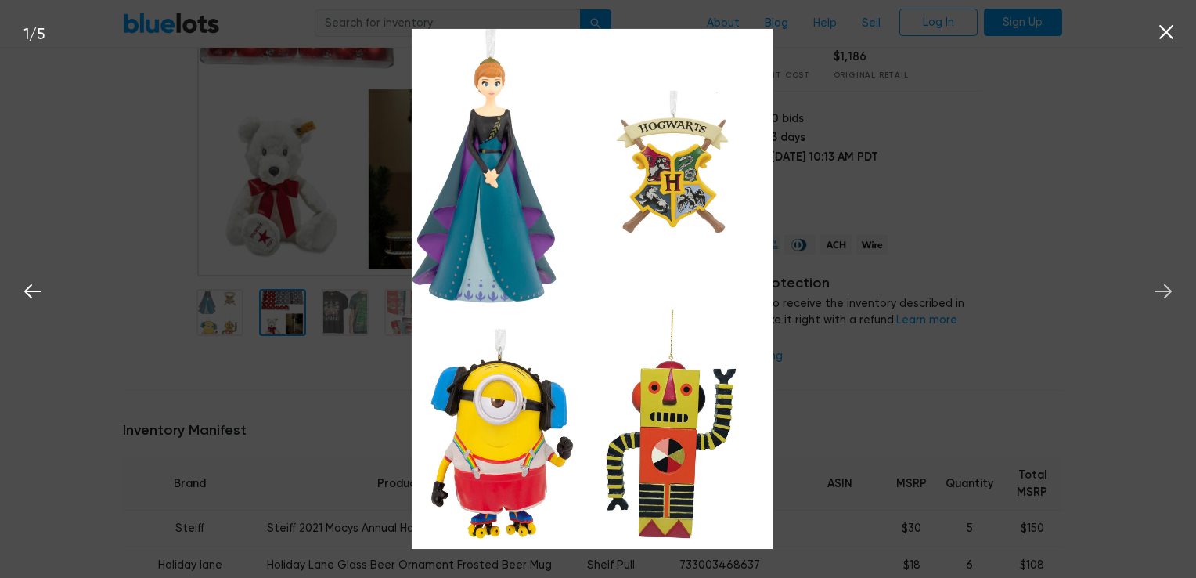
click at [1177, 293] on button at bounding box center [1163, 289] width 34 height 34
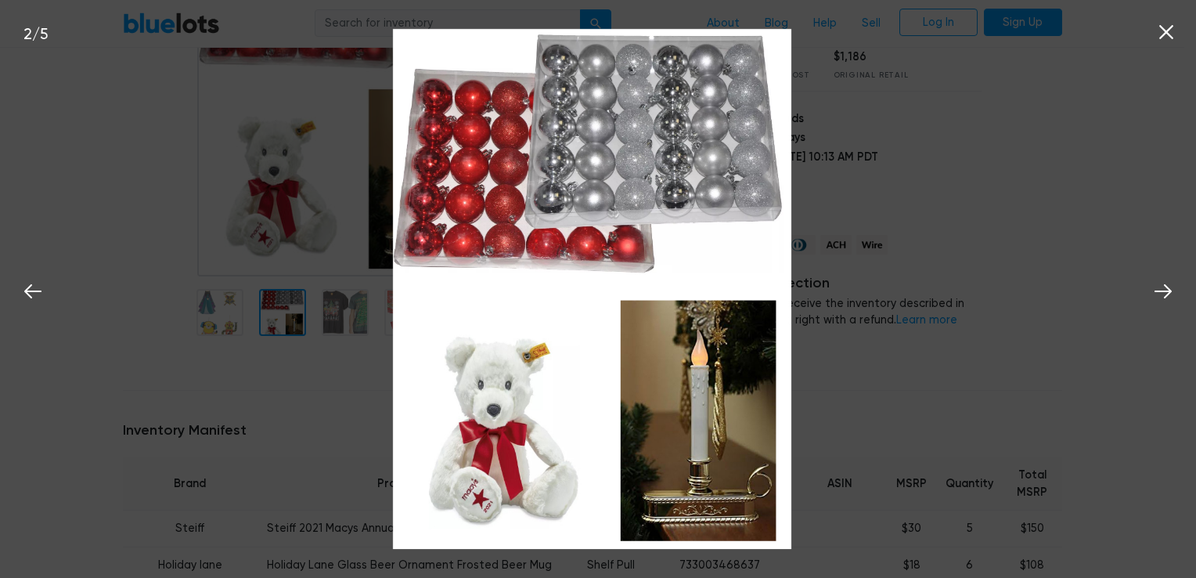
click at [1171, 27] on icon at bounding box center [1166, 32] width 14 height 14
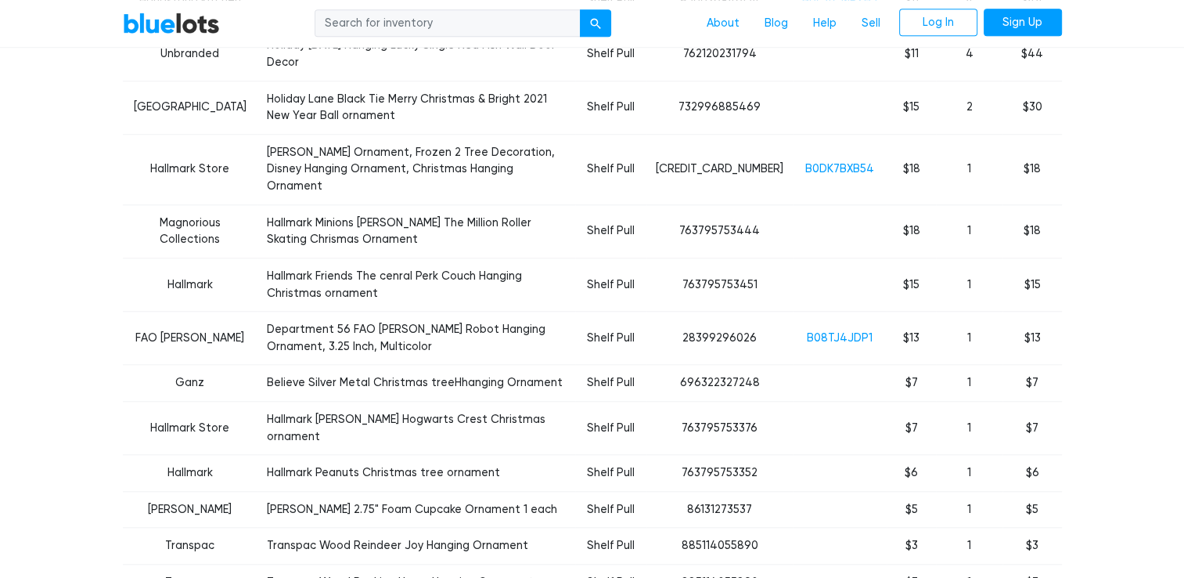
scroll to position [1393, 0]
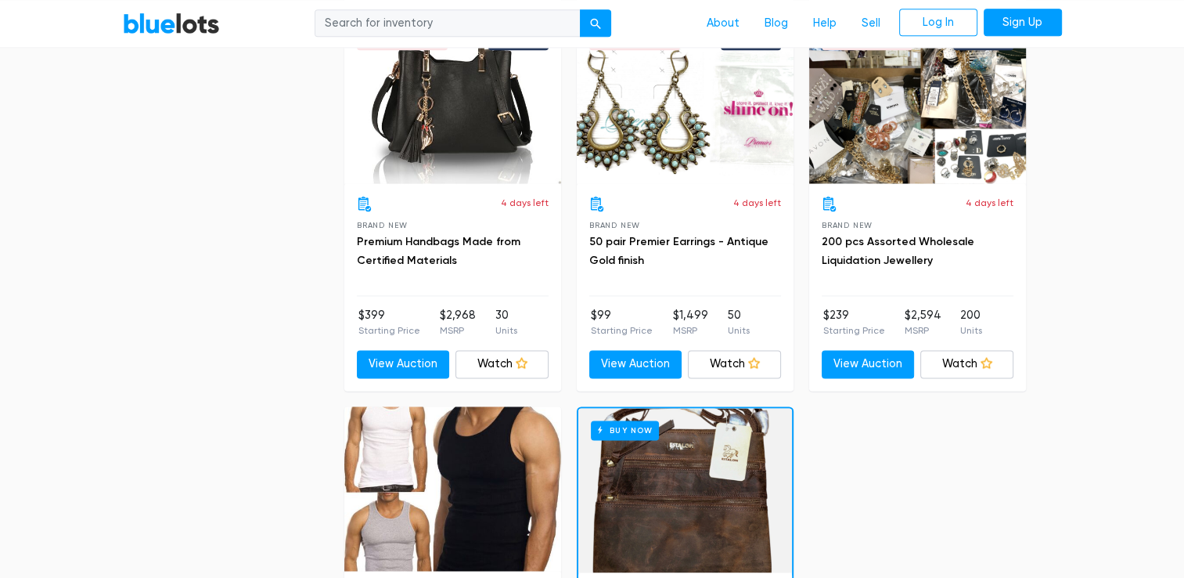
scroll to position [1826, 0]
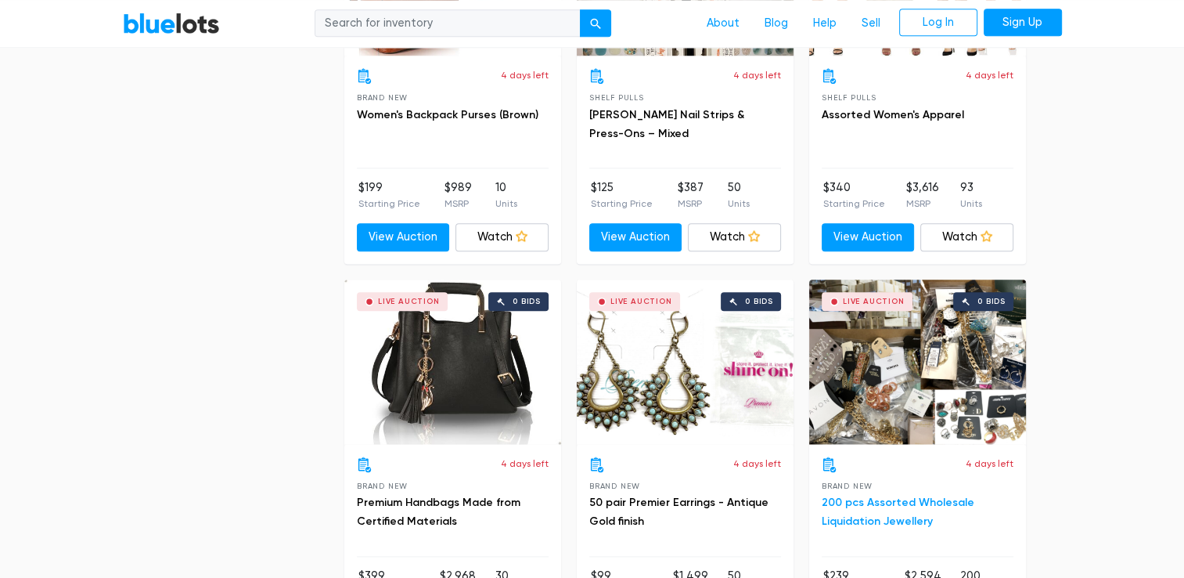
click at [883, 495] on link "200 pcs Assorted Wholesale Liquidation Jewellery" at bounding box center [898, 511] width 153 height 32
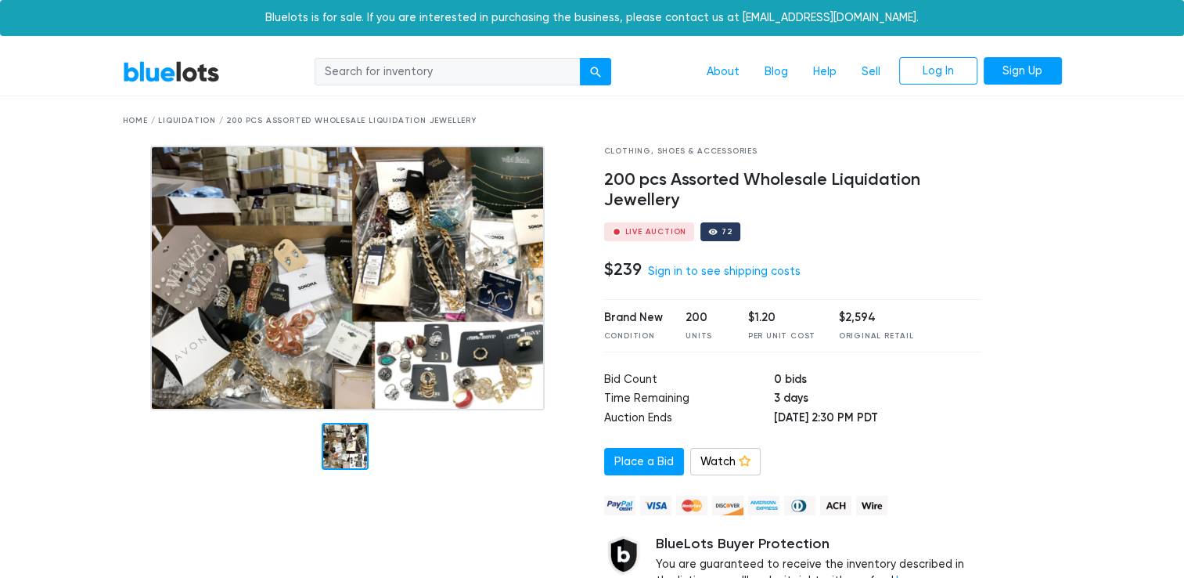
click at [358, 301] on img at bounding box center [347, 278] width 394 height 265
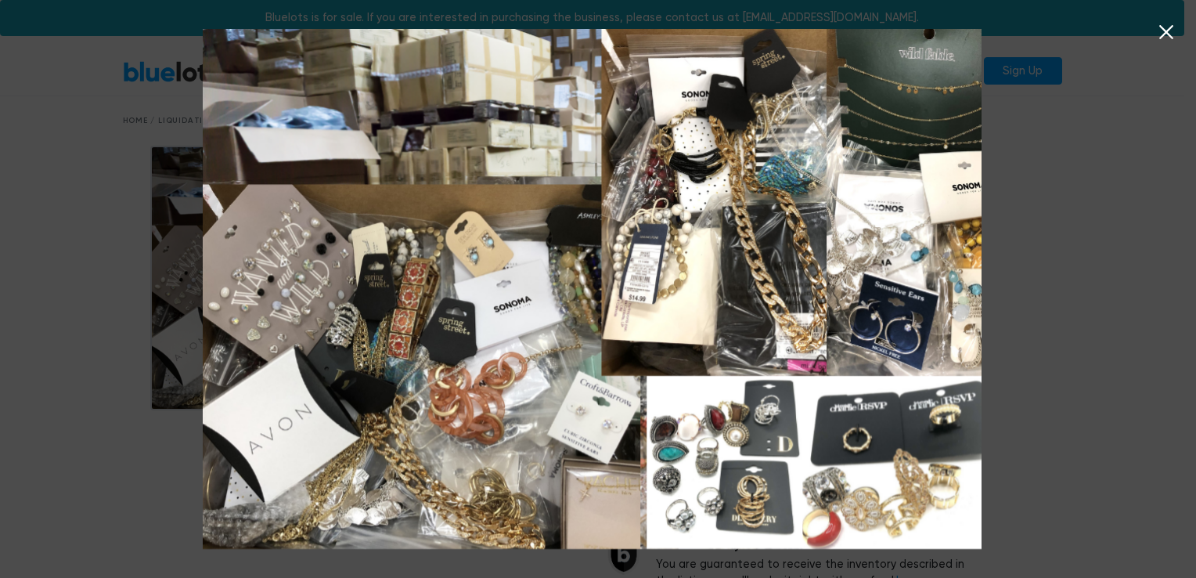
click at [1164, 38] on icon at bounding box center [1165, 31] width 23 height 23
